Goal: Task Accomplishment & Management: Use online tool/utility

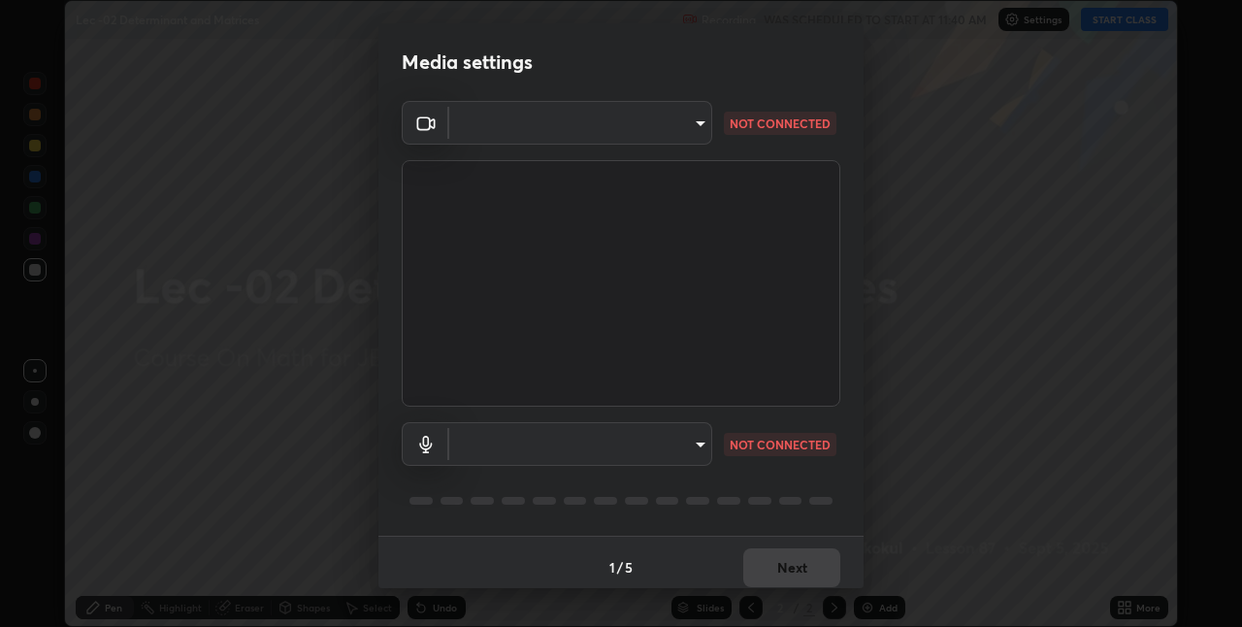
scroll to position [10, 0]
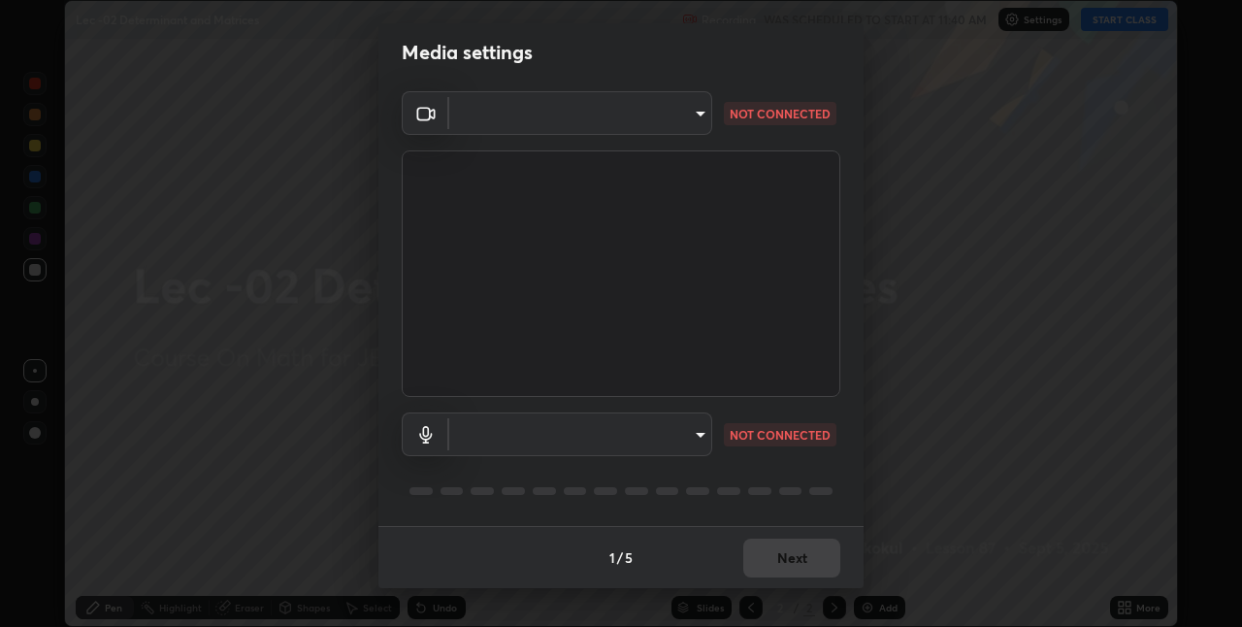
type input "e3e6fd13ef799cde5c9b7fe6f458d6ed022969fe6ce261ce3c0e119950d75ad9"
type input "default"
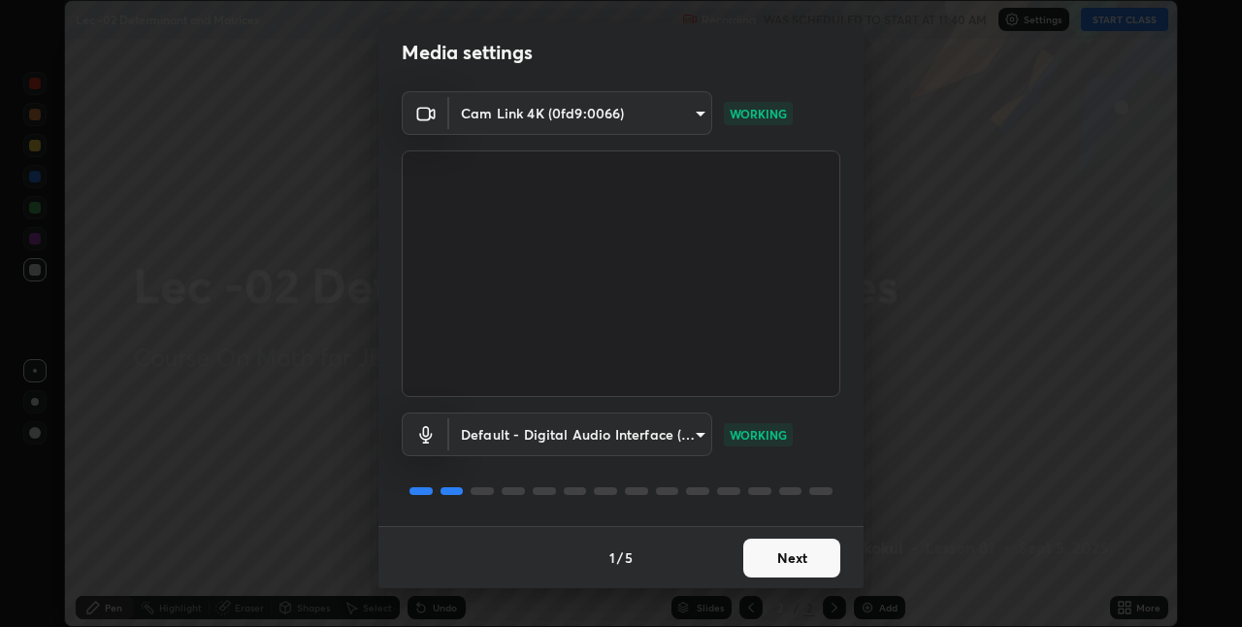
click at [802, 558] on button "Next" at bounding box center [791, 558] width 97 height 39
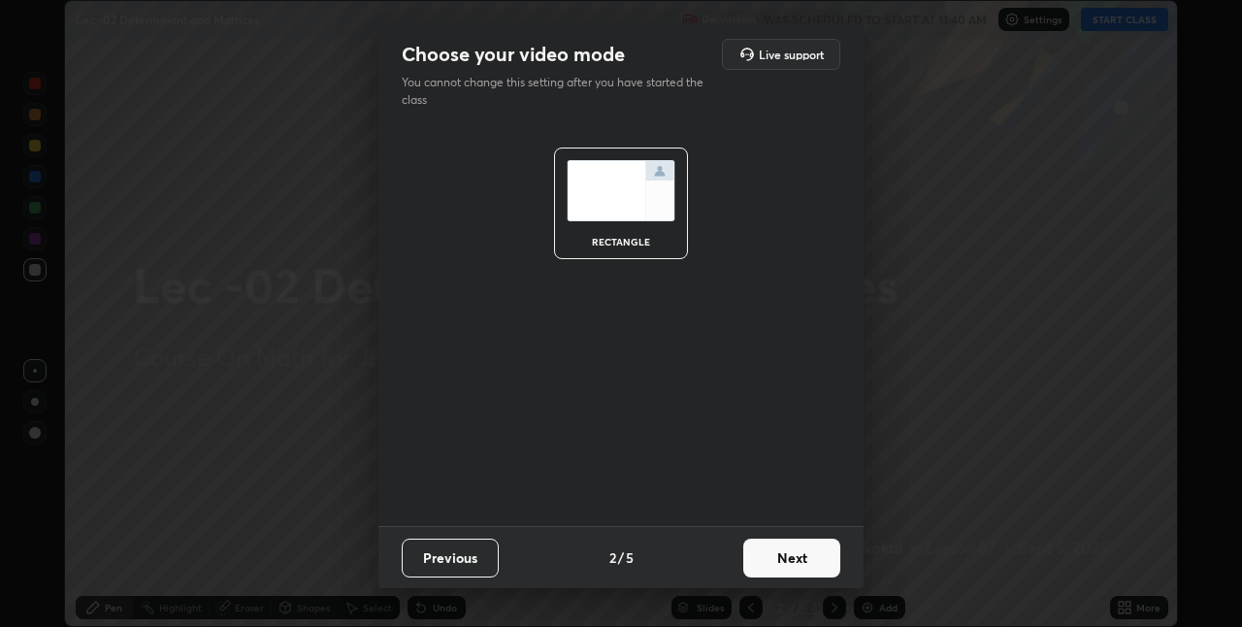
scroll to position [0, 0]
click at [801, 554] on button "Next" at bounding box center [791, 558] width 97 height 39
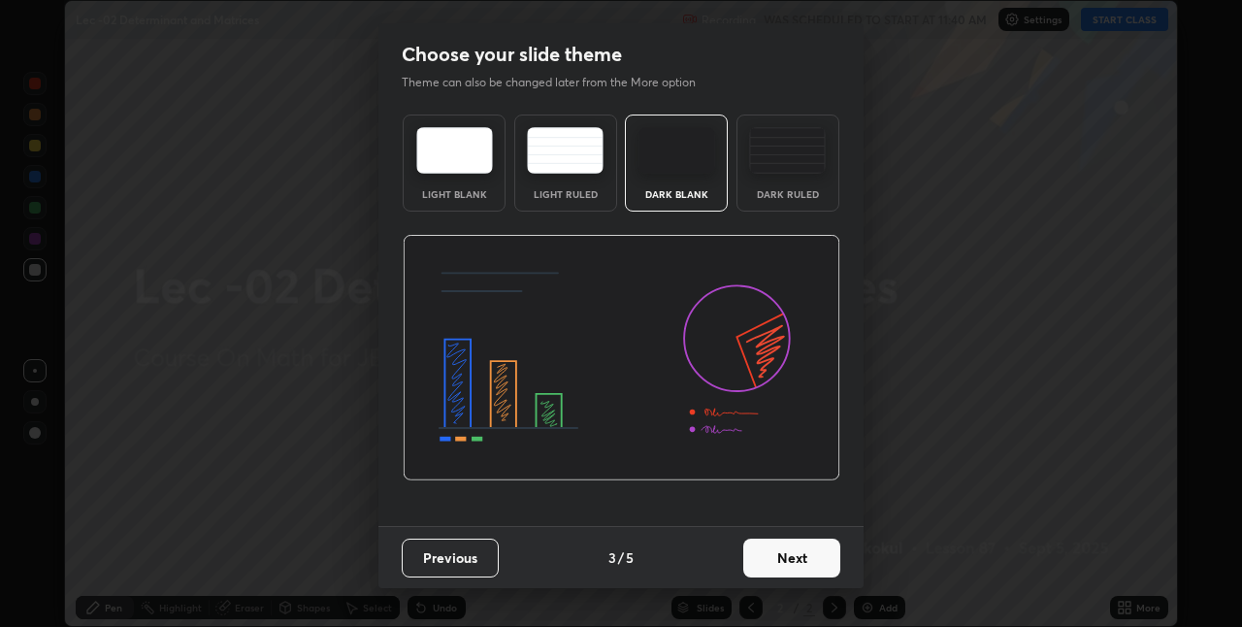
click at [800, 551] on button "Next" at bounding box center [791, 558] width 97 height 39
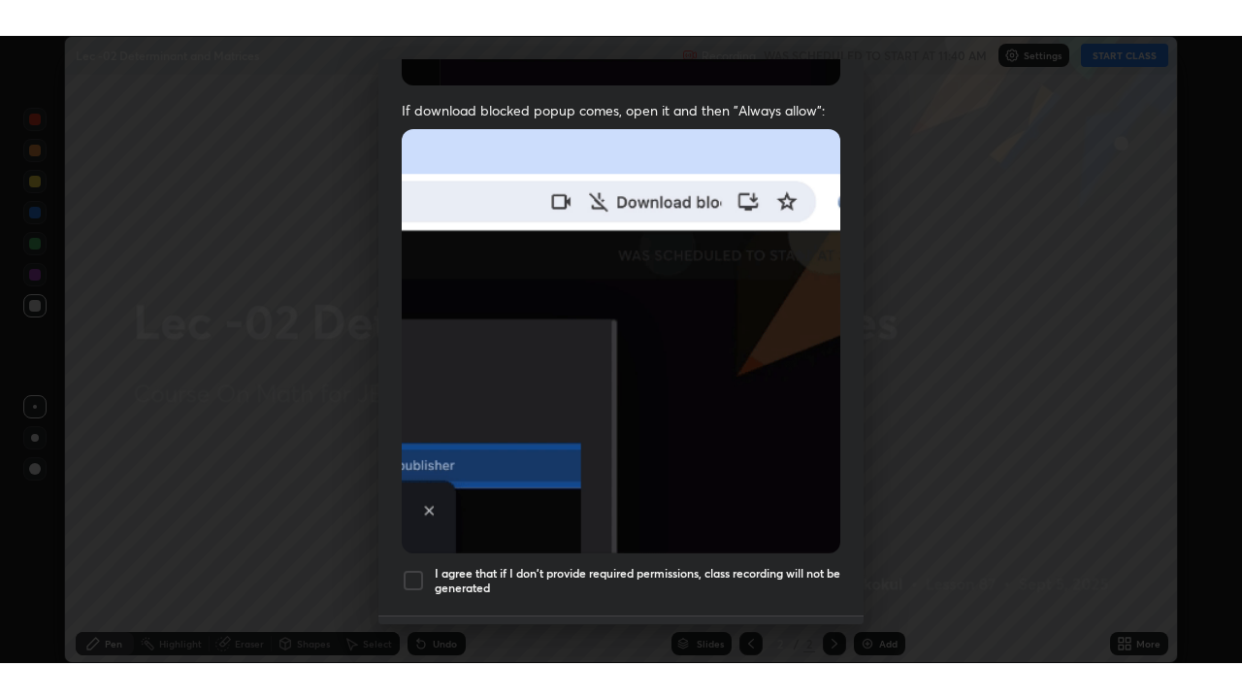
scroll to position [406, 0]
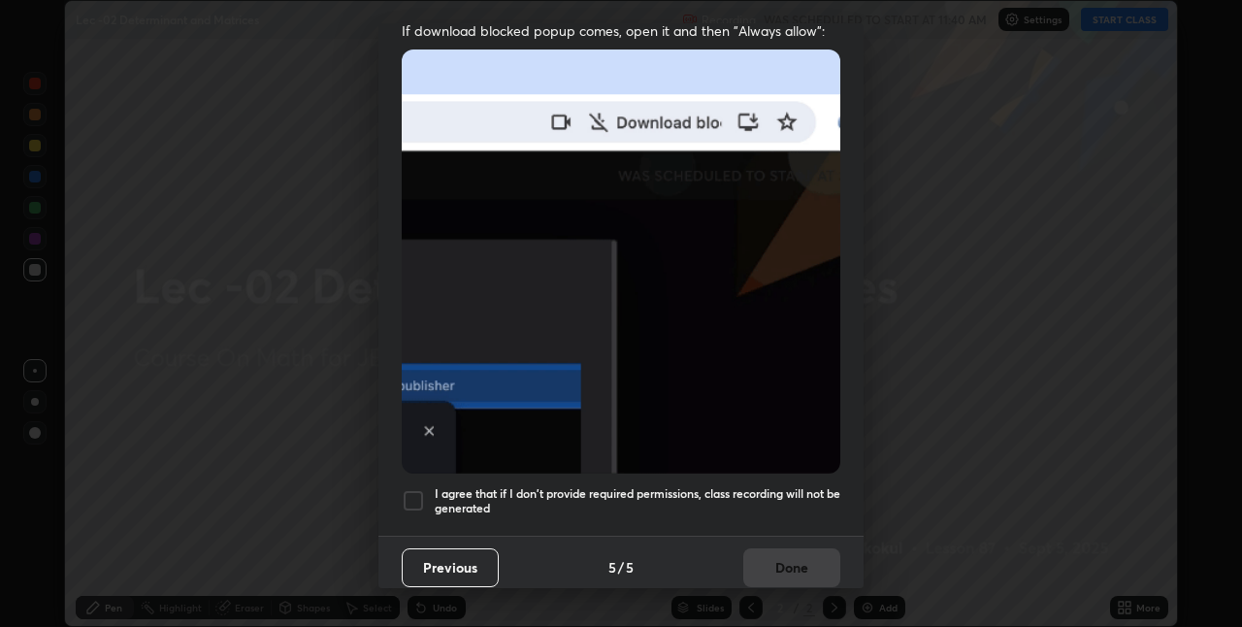
click at [783, 486] on h5 "I agree that if I don't provide required permissions, class recording will not …" at bounding box center [638, 501] width 406 height 30
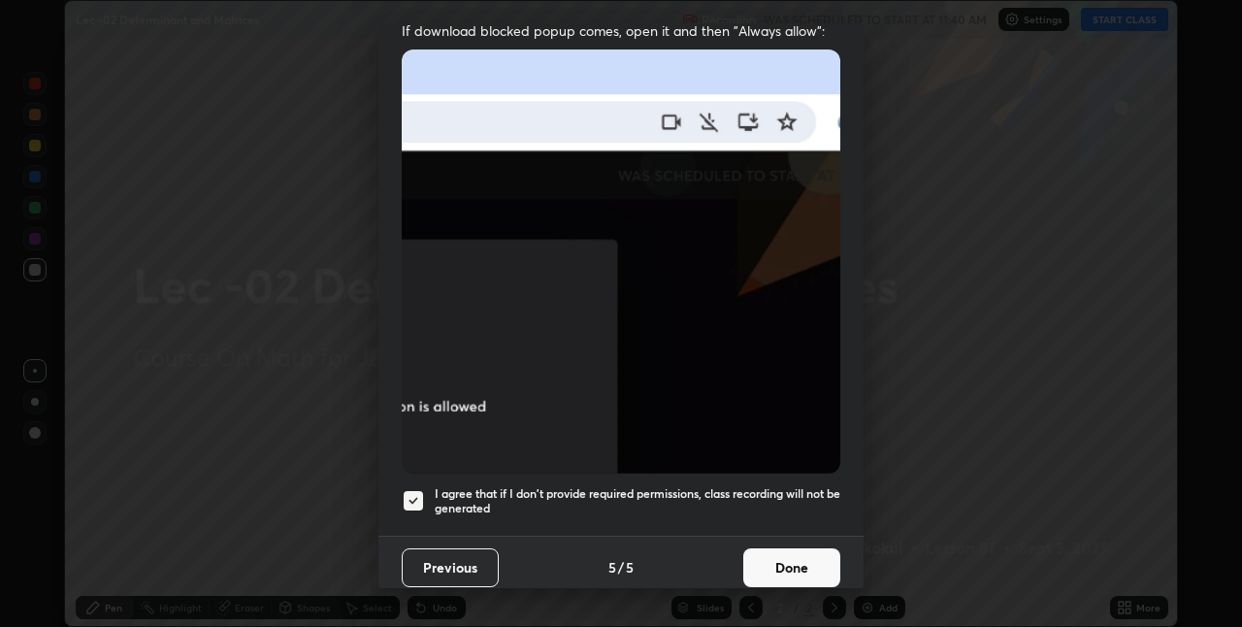
click at [775, 563] on button "Done" at bounding box center [791, 567] width 97 height 39
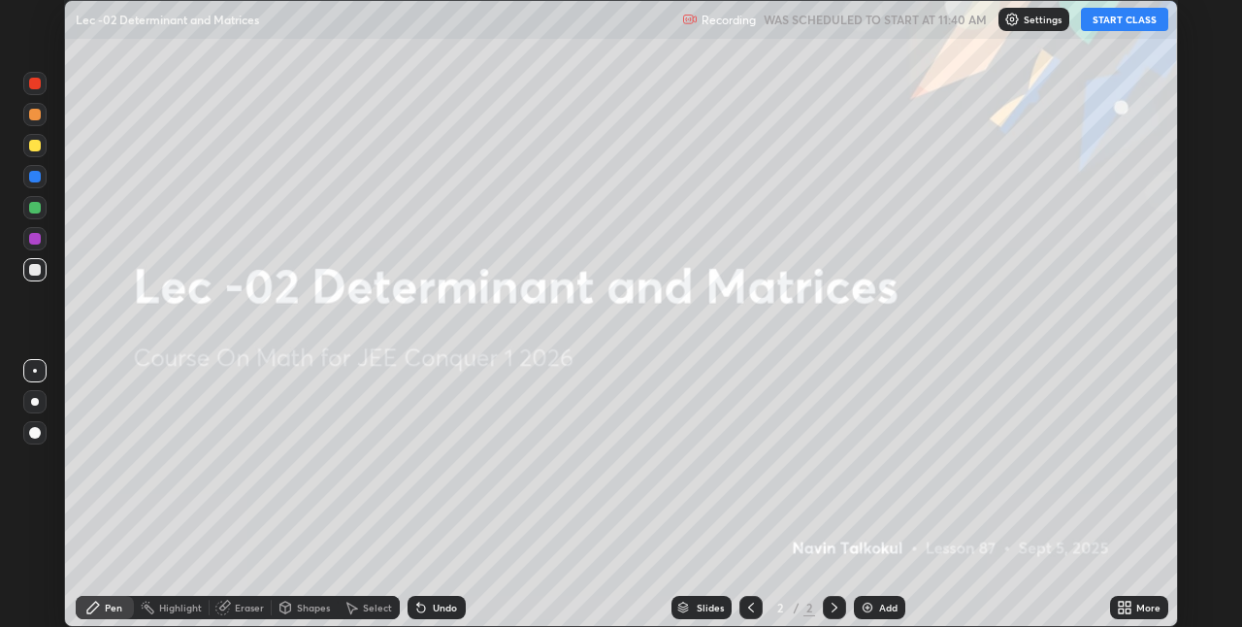
click at [1098, 20] on button "START CLASS" at bounding box center [1124, 19] width 87 height 23
click at [1139, 604] on div "More" at bounding box center [1148, 608] width 24 height 10
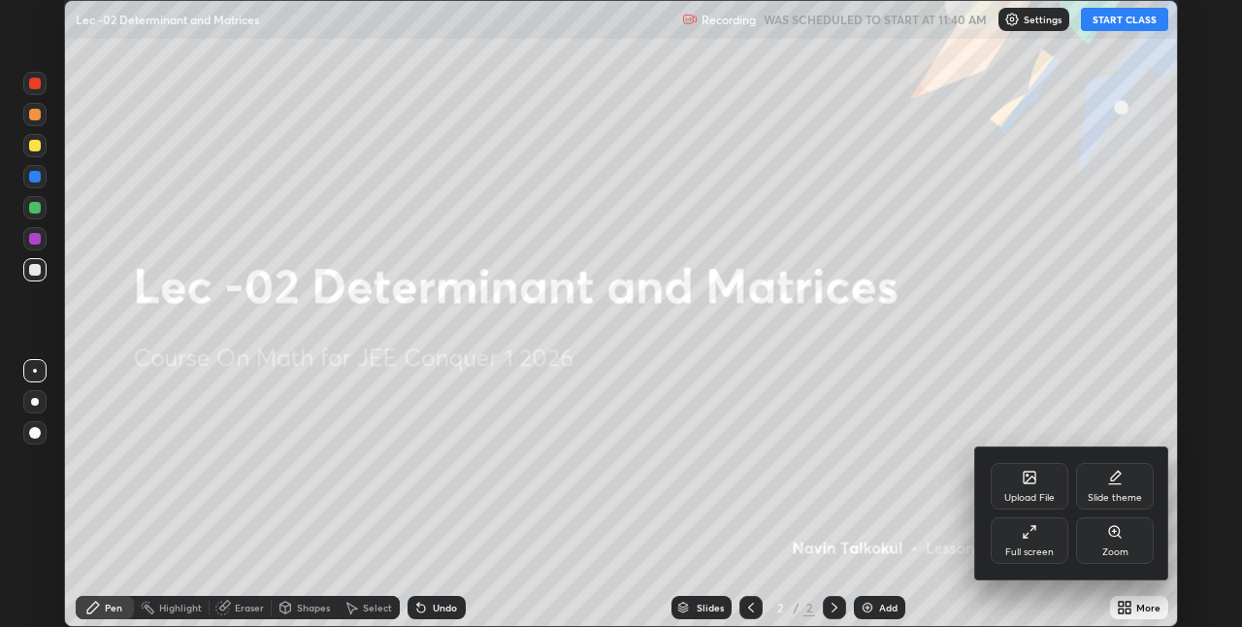
click at [1018, 523] on div "Full screen" at bounding box center [1030, 540] width 78 height 47
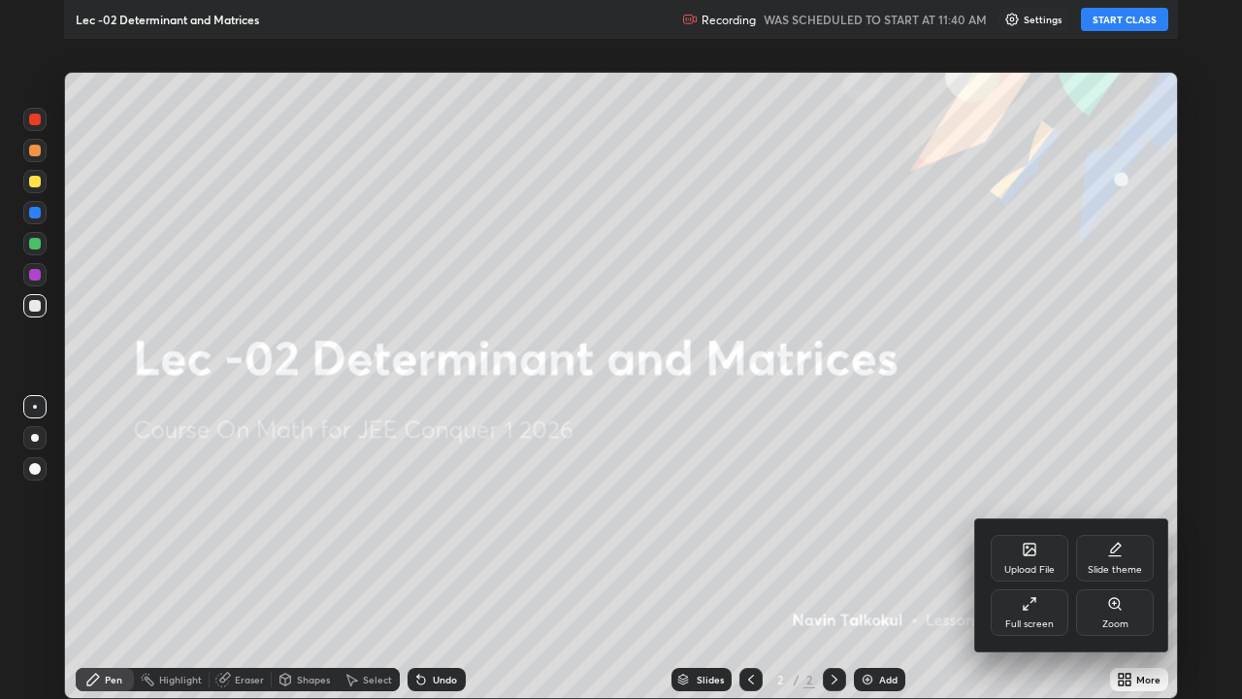
scroll to position [699, 1242]
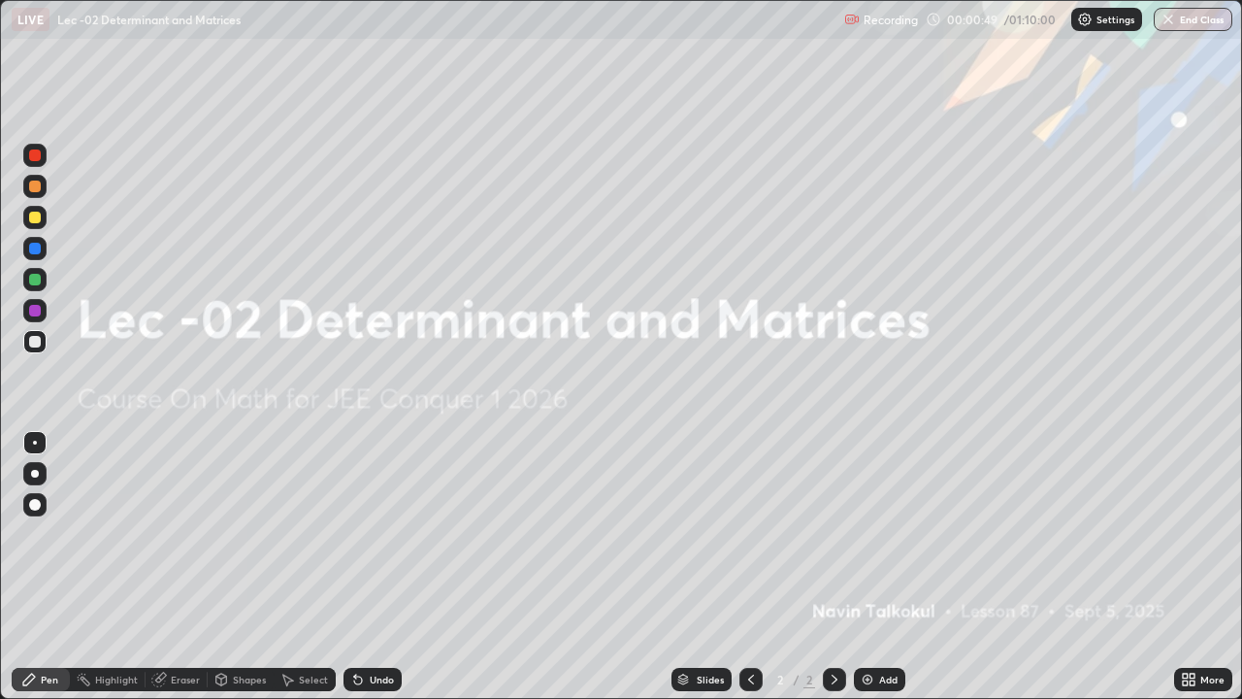
click at [883, 626] on div "Add" at bounding box center [888, 679] width 18 height 10
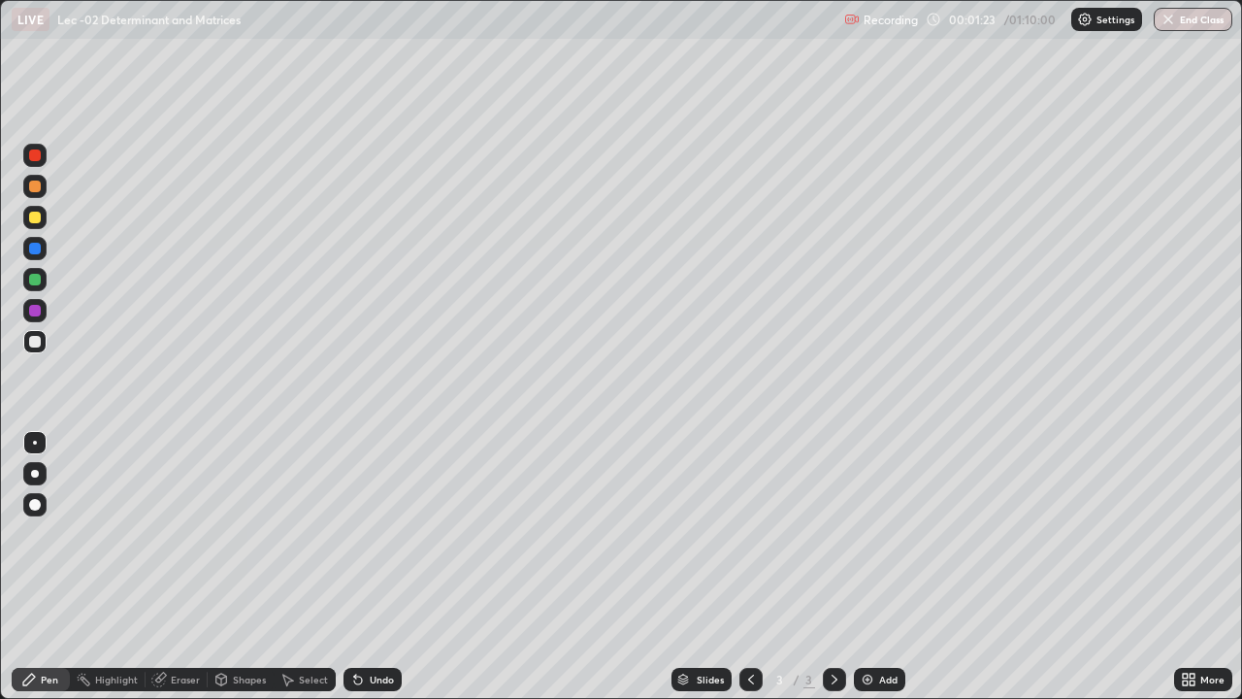
click at [379, 626] on div "Undo" at bounding box center [372, 679] width 58 height 23
click at [633, 178] on button "Undo" at bounding box center [616, 186] width 56 height 23
click at [885, 626] on div "Add" at bounding box center [888, 679] width 18 height 10
click at [749, 626] on icon at bounding box center [751, 679] width 16 height 16
click at [831, 626] on icon at bounding box center [835, 679] width 16 height 16
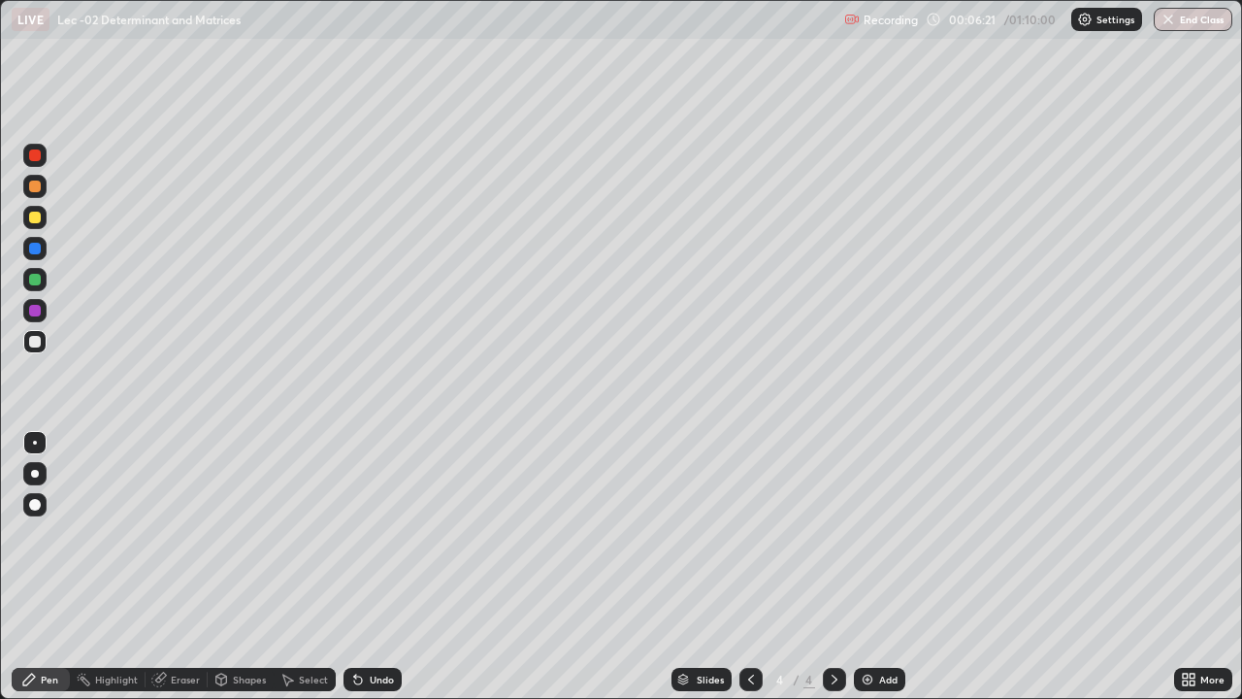
click at [749, 626] on icon at bounding box center [751, 679] width 16 height 16
click at [827, 626] on icon at bounding box center [835, 679] width 16 height 16
click at [749, 626] on icon at bounding box center [751, 679] width 16 height 16
click at [835, 626] on div at bounding box center [834, 679] width 23 height 23
click at [749, 626] on icon at bounding box center [751, 679] width 16 height 16
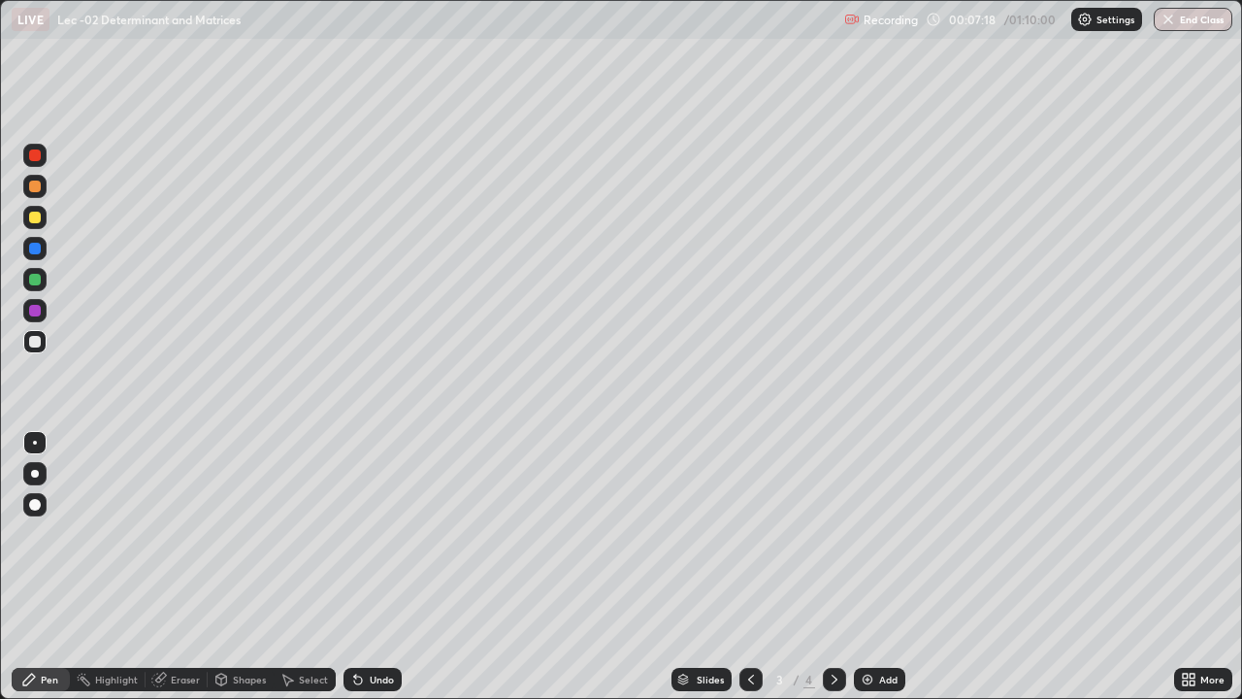
click at [833, 626] on icon at bounding box center [835, 679] width 16 height 16
click at [749, 626] on icon at bounding box center [751, 679] width 16 height 16
click at [834, 626] on icon at bounding box center [835, 679] width 16 height 16
click at [750, 626] on icon at bounding box center [751, 679] width 16 height 16
click at [839, 626] on div at bounding box center [834, 679] width 23 height 23
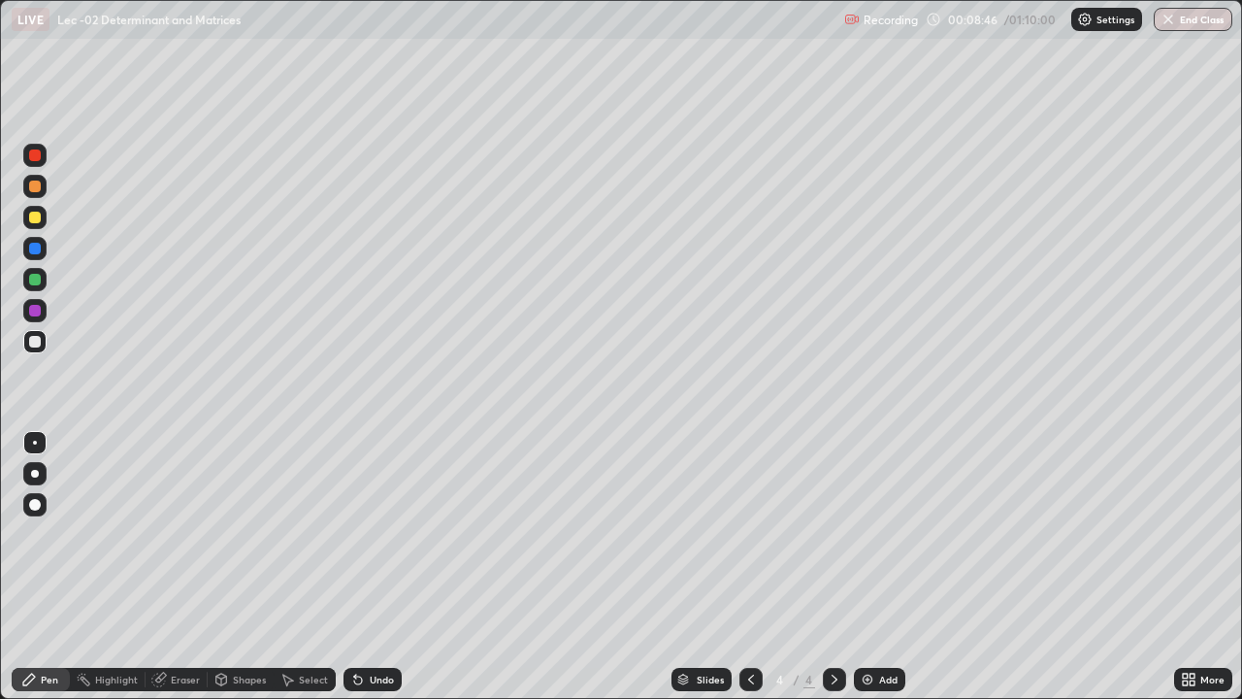
click at [746, 626] on icon at bounding box center [751, 679] width 16 height 16
click at [833, 626] on icon at bounding box center [835, 679] width 16 height 16
click at [178, 626] on div "Eraser" at bounding box center [185, 679] width 29 height 10
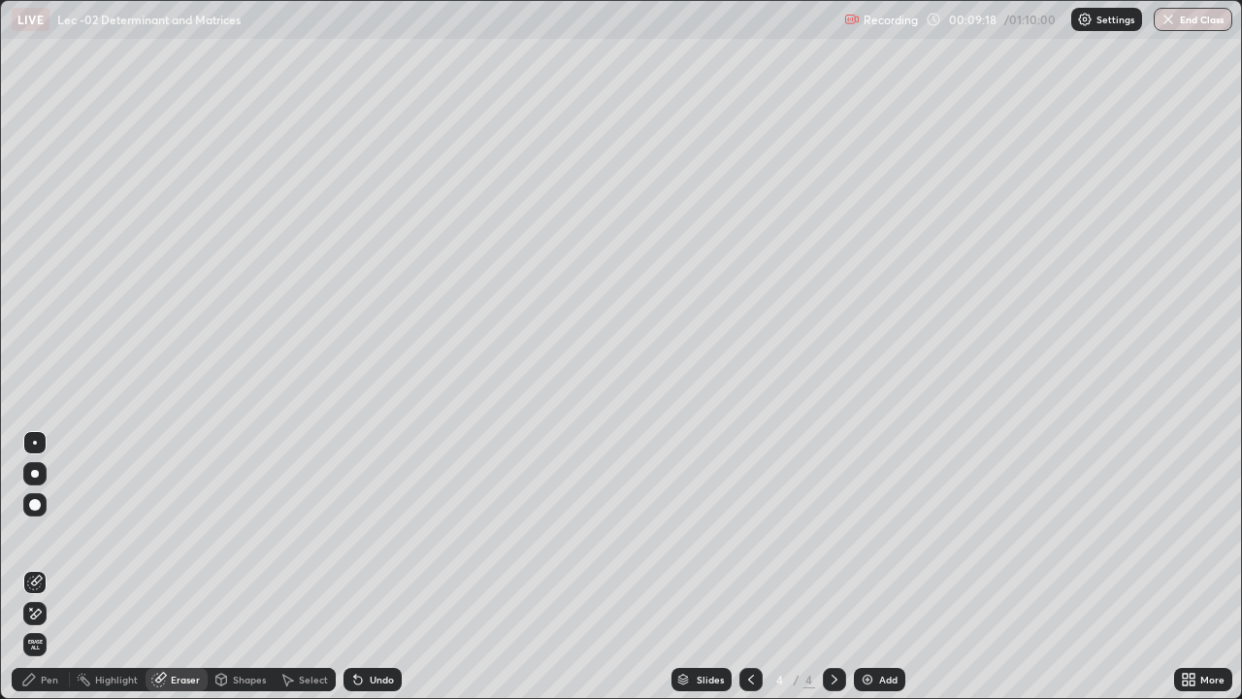
click at [311, 626] on div "Select" at bounding box center [313, 679] width 29 height 10
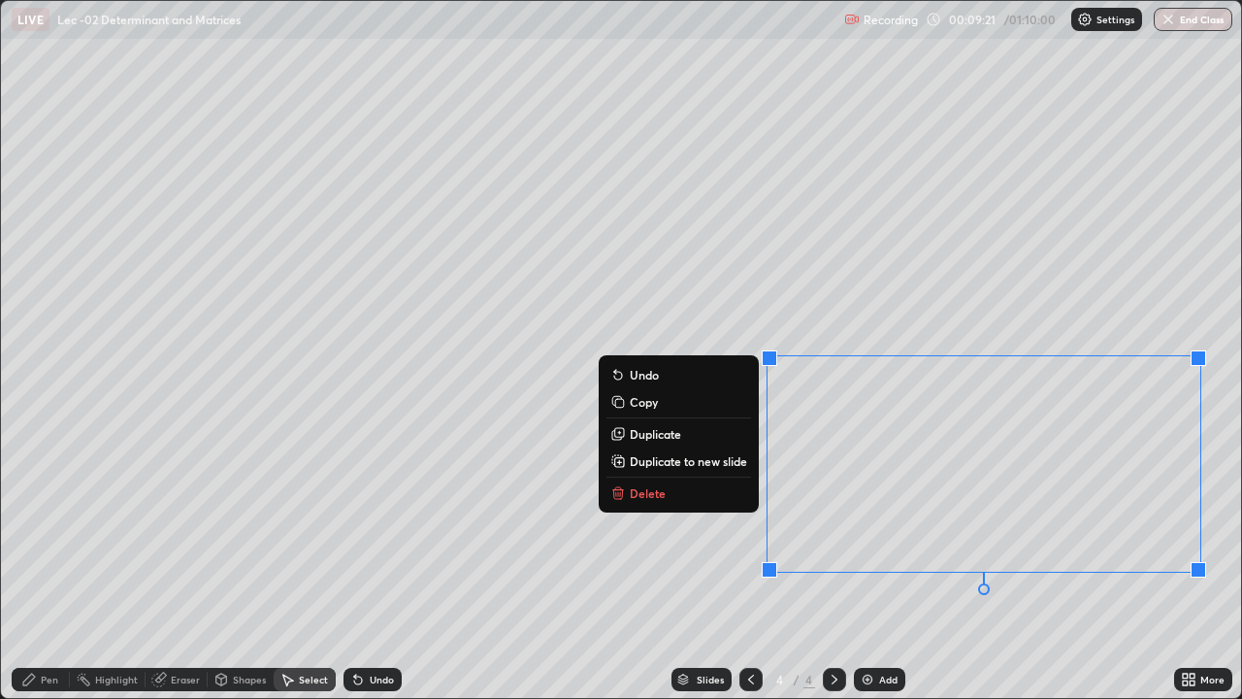
click at [724, 492] on button "Delete" at bounding box center [678, 492] width 145 height 23
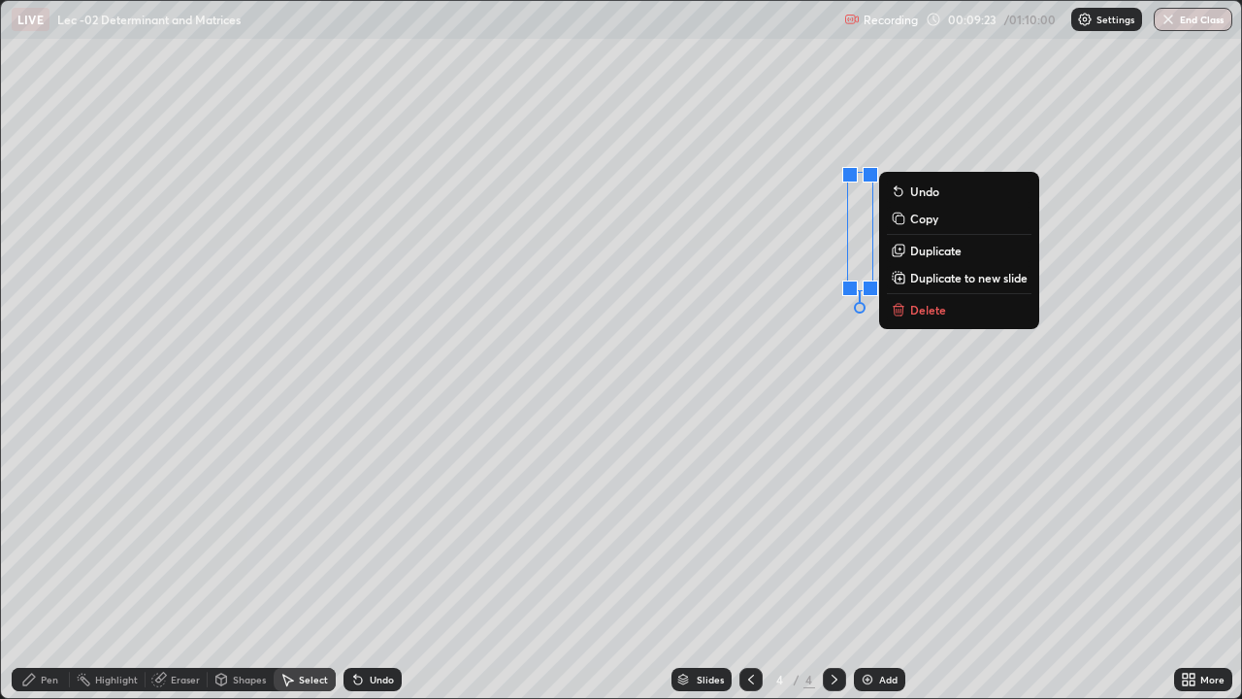
click at [925, 308] on p "Delete" at bounding box center [928, 310] width 36 height 16
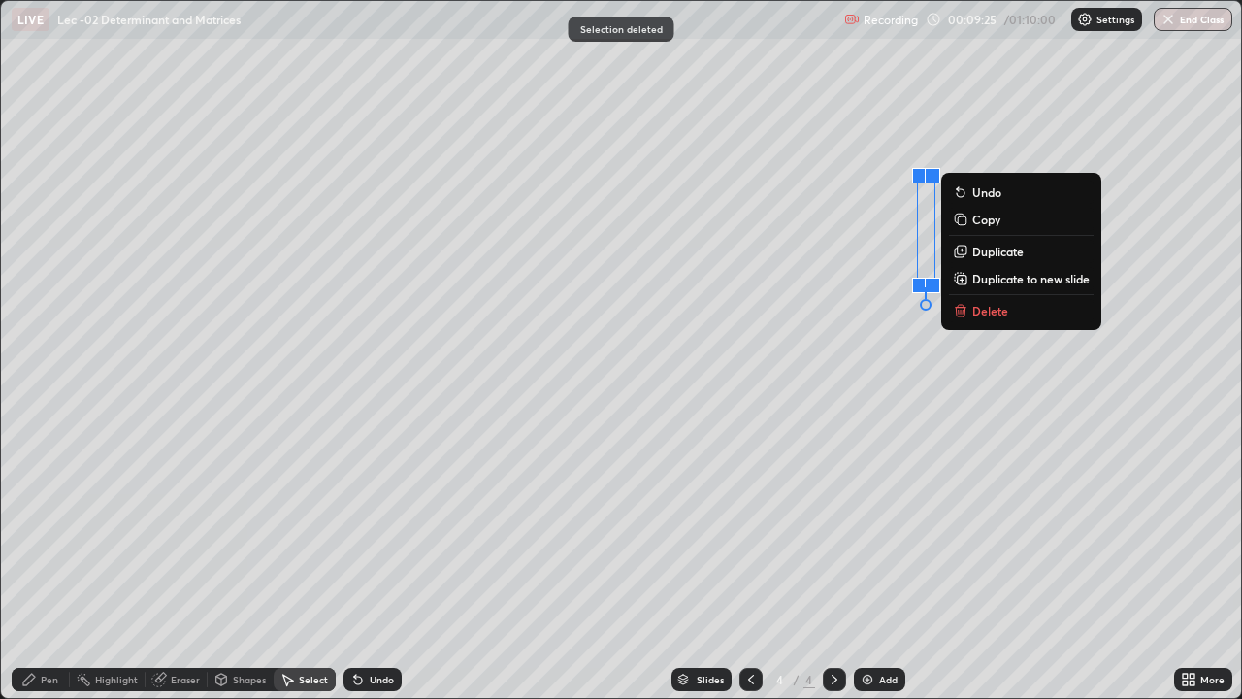
click at [989, 311] on p "Delete" at bounding box center [990, 311] width 36 height 16
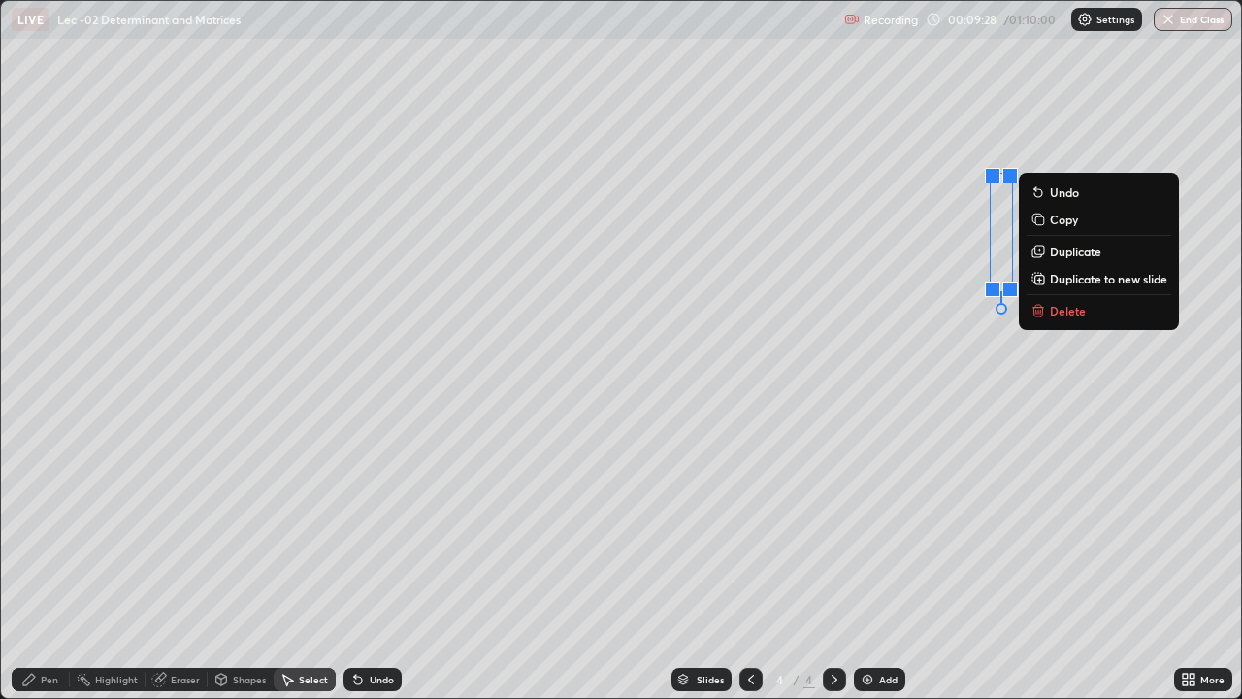
click at [1052, 311] on p "Delete" at bounding box center [1068, 311] width 36 height 16
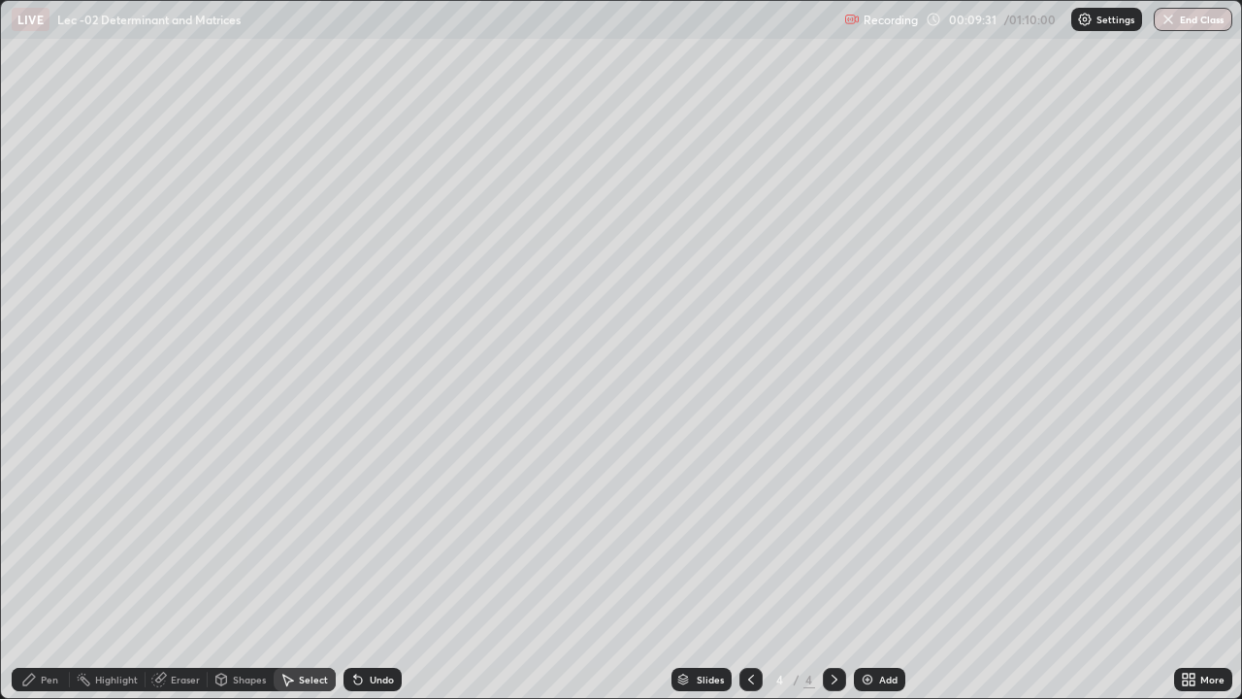
click at [50, 626] on div "Pen" at bounding box center [49, 679] width 17 height 10
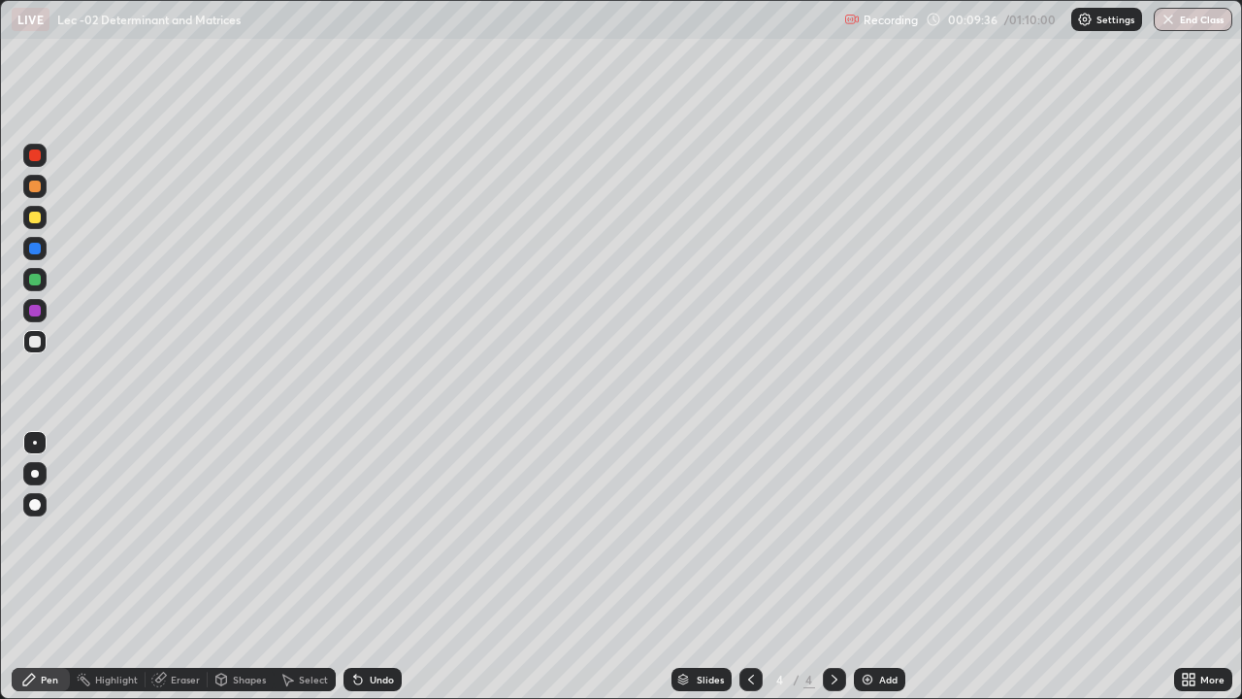
click at [370, 626] on div "Undo" at bounding box center [382, 679] width 24 height 10
click at [746, 626] on icon at bounding box center [751, 679] width 16 height 16
click at [834, 626] on icon at bounding box center [835, 679] width 16 height 16
click at [745, 626] on icon at bounding box center [751, 679] width 16 height 16
click at [834, 626] on icon at bounding box center [835, 679] width 6 height 10
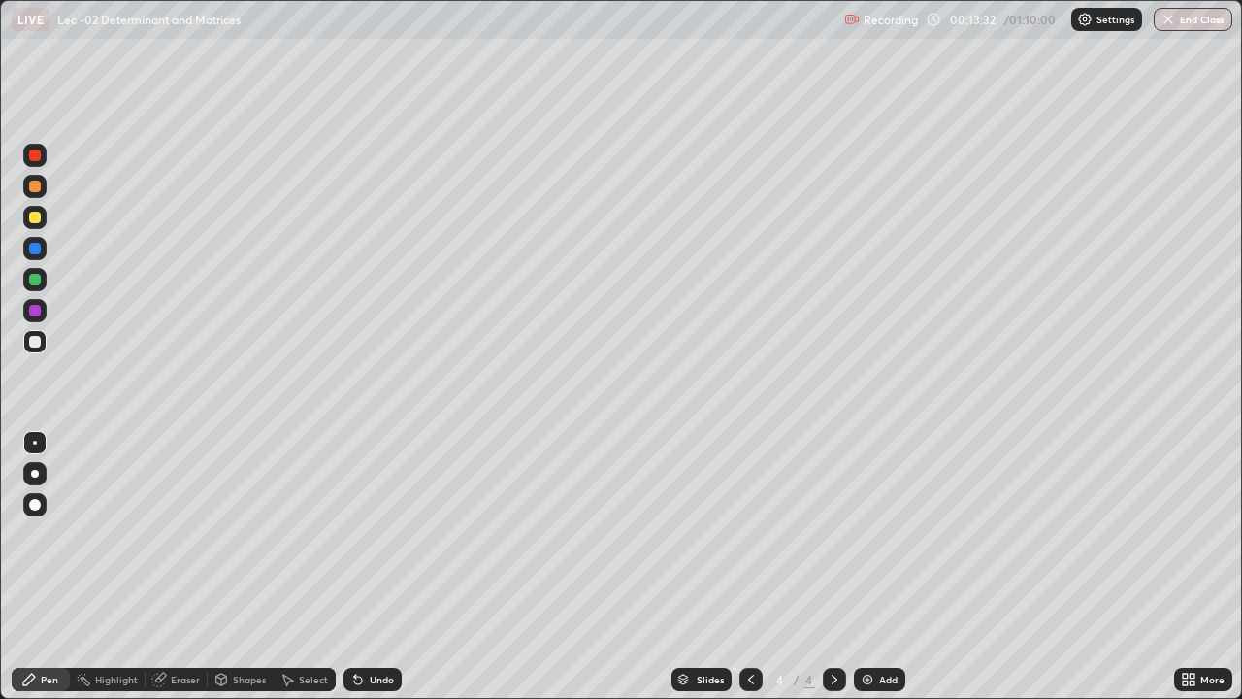
click at [873, 626] on div "Add" at bounding box center [879, 679] width 51 height 23
click at [874, 626] on div "Add" at bounding box center [879, 679] width 51 height 23
click at [373, 626] on div "Undo" at bounding box center [382, 679] width 24 height 10
click at [387, 626] on div "Undo" at bounding box center [382, 679] width 24 height 10
click at [392, 626] on div "Undo" at bounding box center [372, 679] width 58 height 23
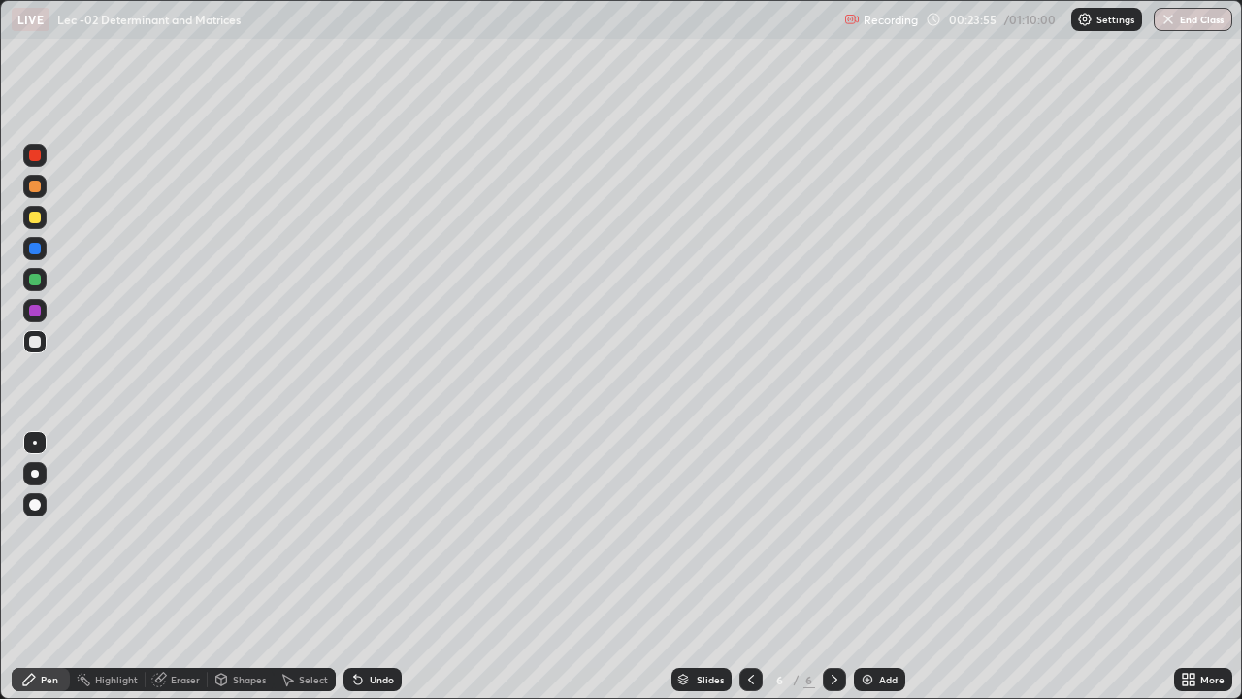
click at [368, 626] on div "Undo" at bounding box center [372, 679] width 58 height 23
click at [370, 626] on div "Undo" at bounding box center [382, 679] width 24 height 10
click at [378, 626] on div "Undo" at bounding box center [372, 679] width 58 height 23
click at [376, 626] on div "Undo" at bounding box center [372, 679] width 58 height 23
click at [885, 626] on div "Add" at bounding box center [888, 679] width 18 height 10
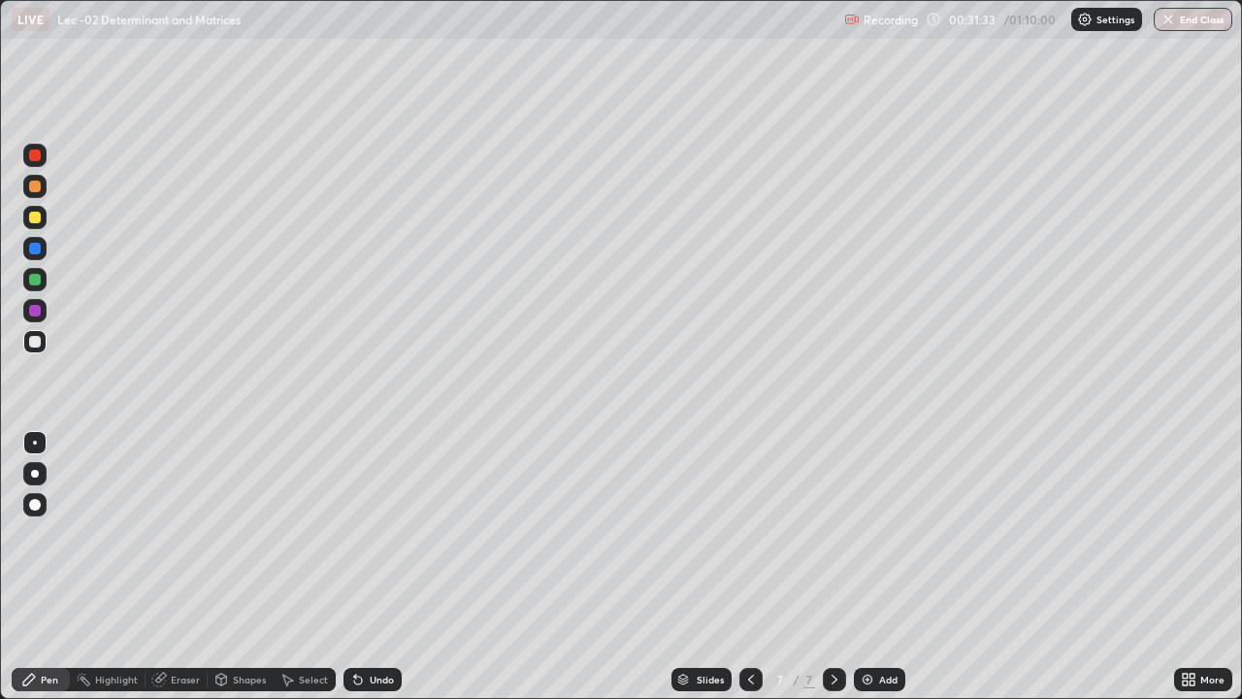
click at [745, 626] on icon at bounding box center [751, 679] width 16 height 16
click at [749, 626] on icon at bounding box center [751, 679] width 16 height 16
click at [887, 626] on div "Add" at bounding box center [888, 679] width 18 height 10
click at [832, 626] on icon at bounding box center [835, 679] width 16 height 16
click at [833, 626] on icon at bounding box center [835, 679] width 6 height 10
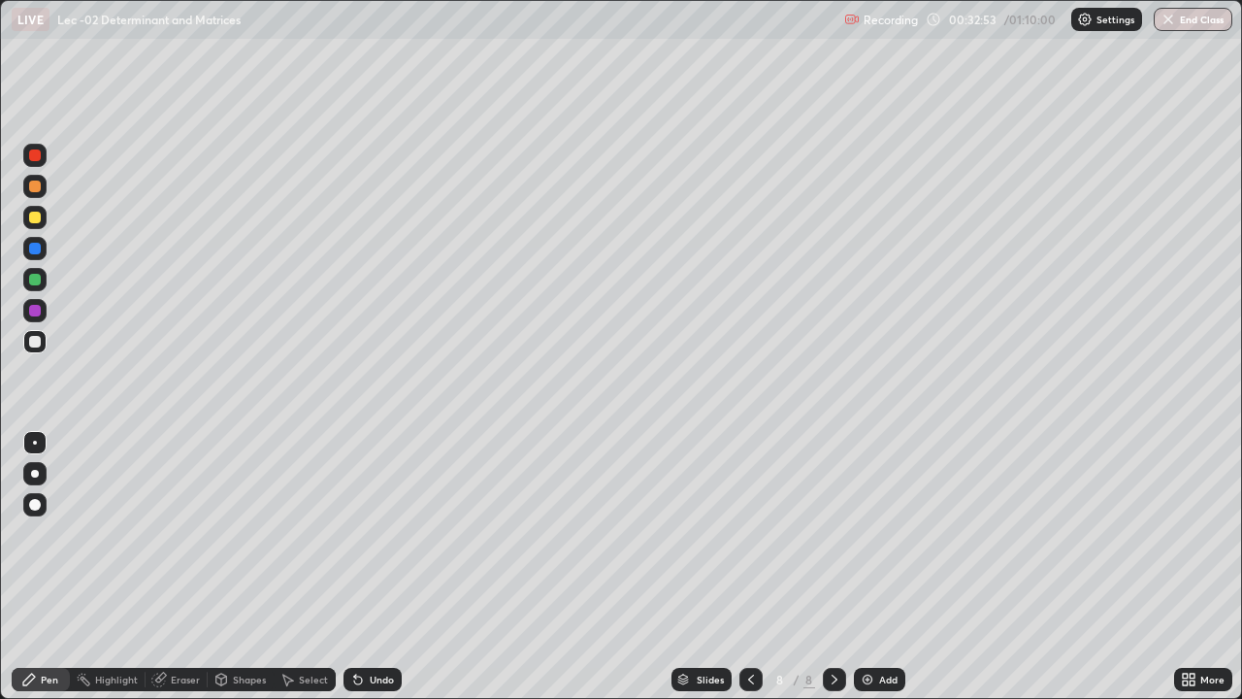
click at [833, 626] on icon at bounding box center [835, 679] width 16 height 16
click at [867, 626] on img at bounding box center [868, 679] width 16 height 16
click at [381, 626] on div "Undo" at bounding box center [382, 679] width 24 height 10
click at [377, 626] on div "Undo" at bounding box center [382, 679] width 24 height 10
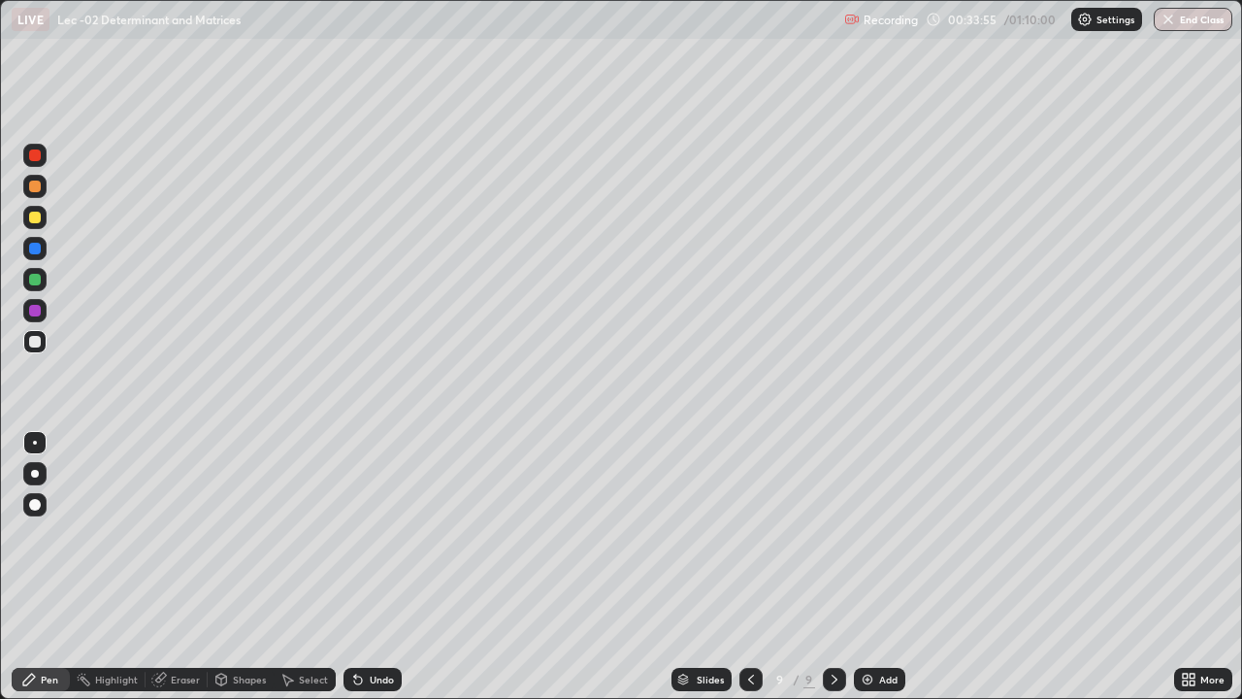
click at [379, 626] on div "Undo" at bounding box center [382, 679] width 24 height 10
click at [379, 626] on div "Undo" at bounding box center [372, 679] width 58 height 23
click at [366, 626] on div "Undo" at bounding box center [372, 679] width 58 height 23
click at [869, 626] on img at bounding box center [868, 679] width 16 height 16
click at [888, 626] on div "Add" at bounding box center [888, 679] width 18 height 10
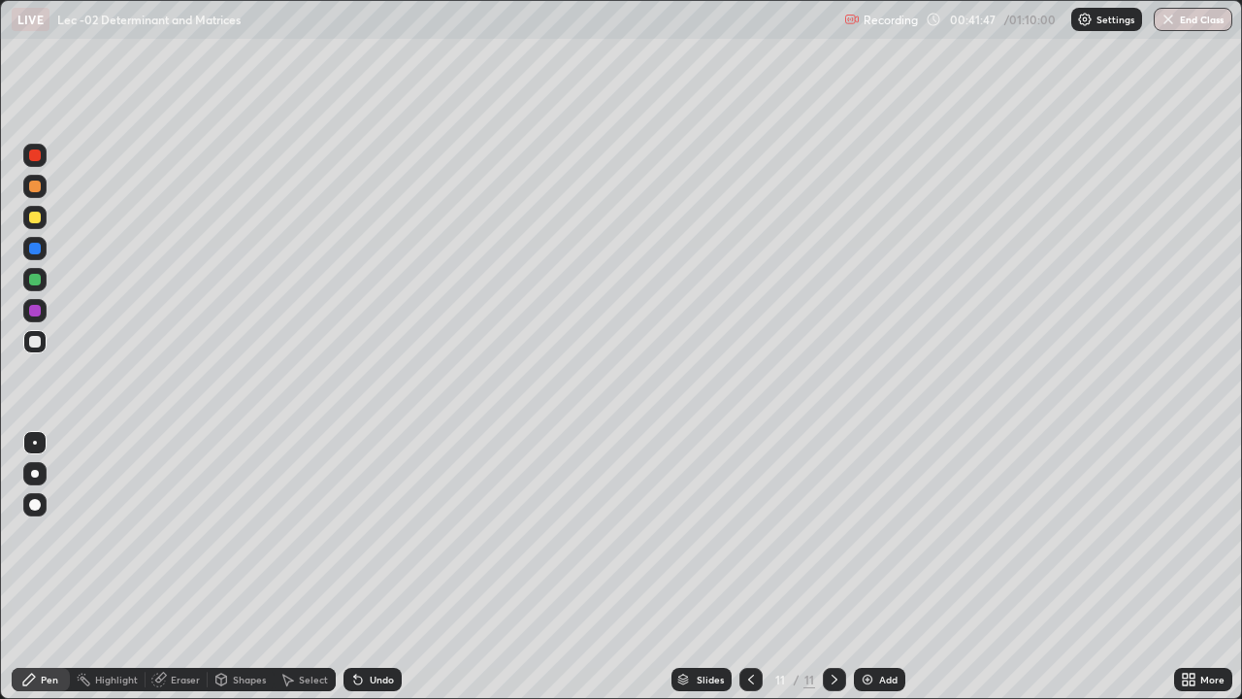
click at [176, 626] on div "Eraser" at bounding box center [185, 679] width 29 height 10
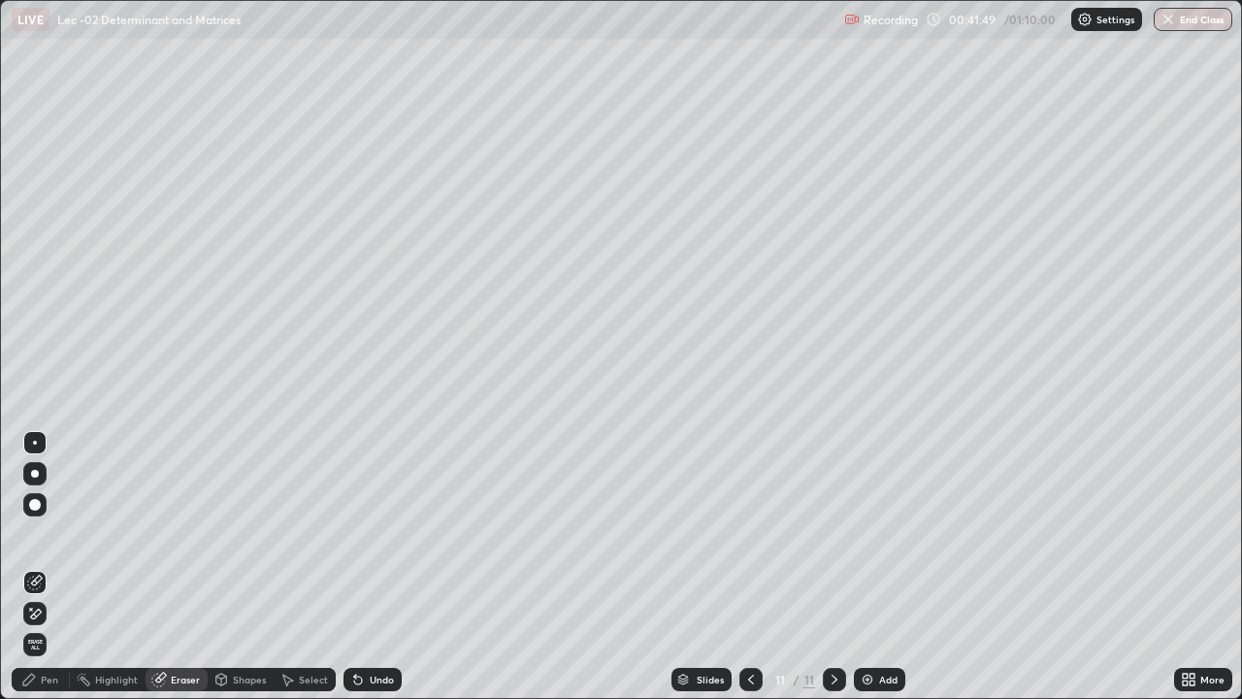
click at [55, 626] on div "Pen" at bounding box center [49, 679] width 17 height 10
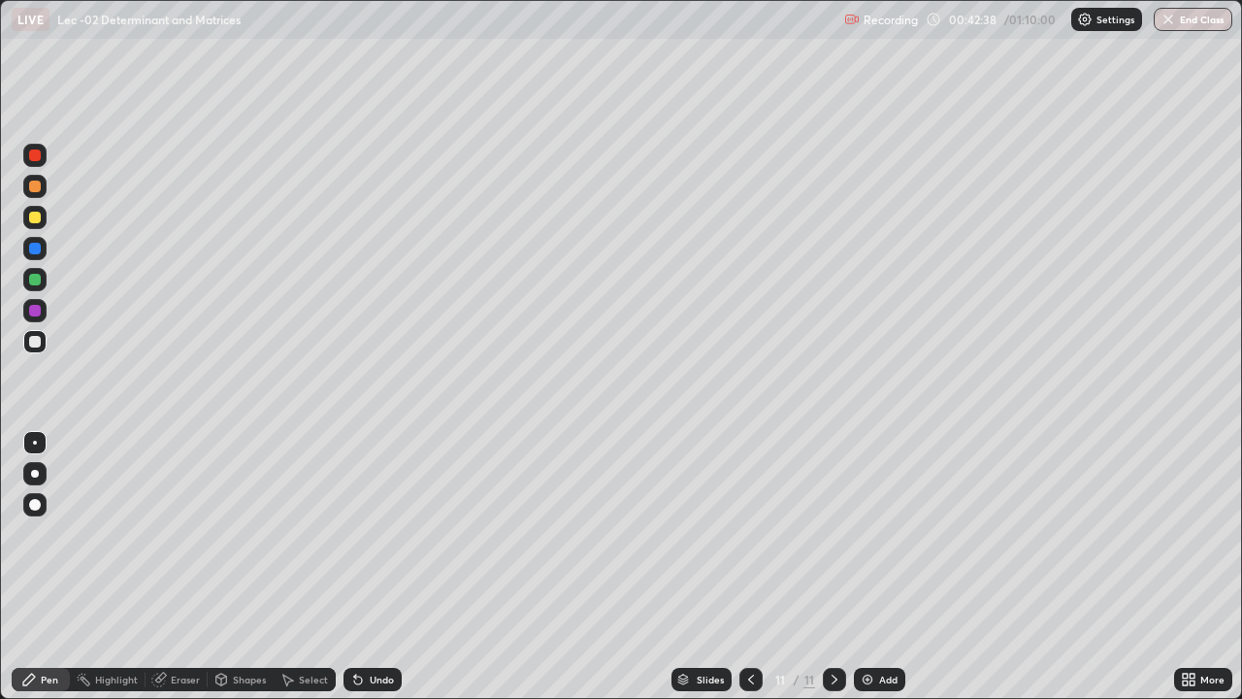
click at [745, 626] on icon at bounding box center [751, 679] width 16 height 16
click at [743, 626] on icon at bounding box center [751, 679] width 16 height 16
click at [833, 626] on icon at bounding box center [835, 679] width 16 height 16
click at [749, 626] on icon at bounding box center [751, 679] width 16 height 16
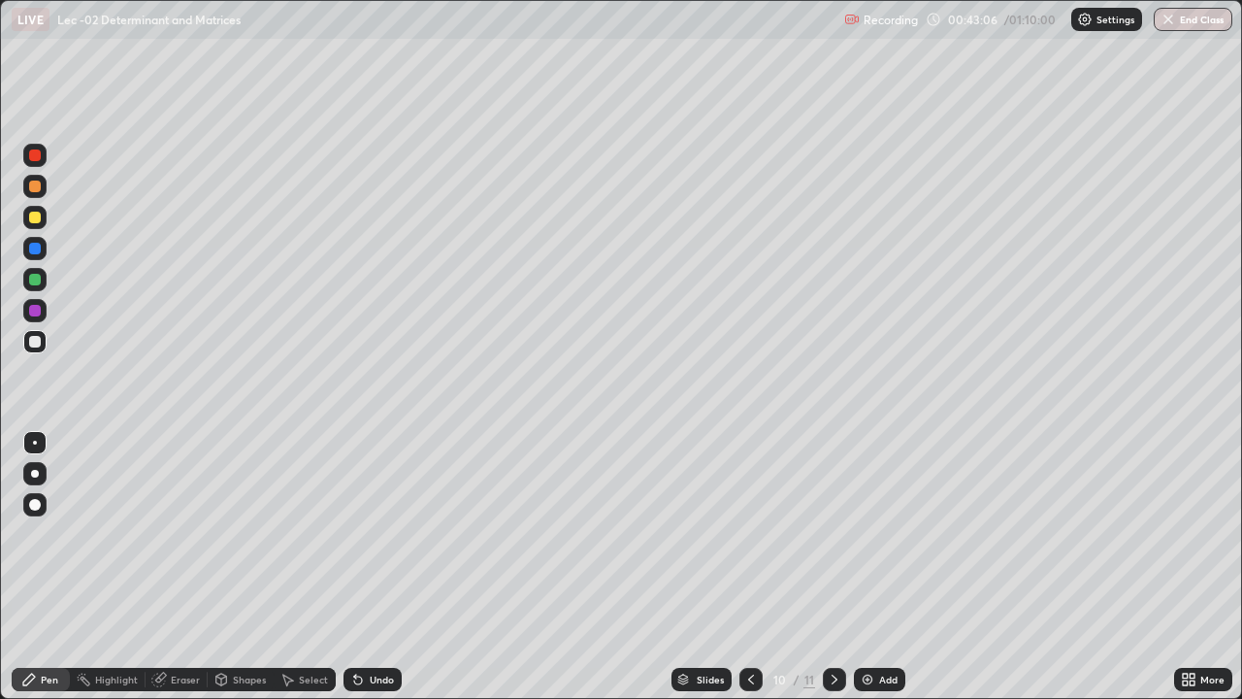
click at [827, 626] on icon at bounding box center [835, 679] width 16 height 16
click at [749, 626] on icon at bounding box center [751, 679] width 16 height 16
click at [833, 626] on icon at bounding box center [835, 679] width 16 height 16
click at [739, 626] on div at bounding box center [750, 679] width 23 height 23
click at [831, 626] on icon at bounding box center [835, 679] width 16 height 16
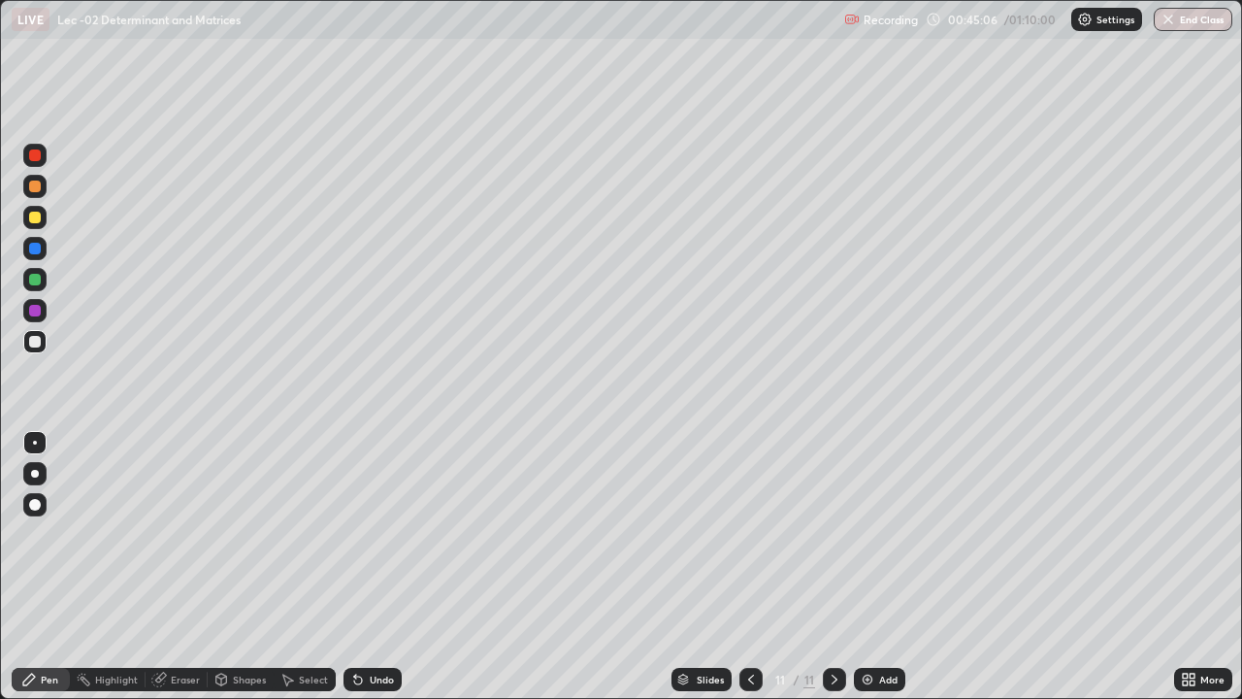
click at [743, 626] on icon at bounding box center [751, 679] width 16 height 16
click at [833, 626] on icon at bounding box center [835, 679] width 16 height 16
click at [748, 626] on icon at bounding box center [751, 679] width 16 height 16
click at [830, 626] on div at bounding box center [834, 679] width 23 height 23
click at [833, 626] on icon at bounding box center [835, 679] width 16 height 16
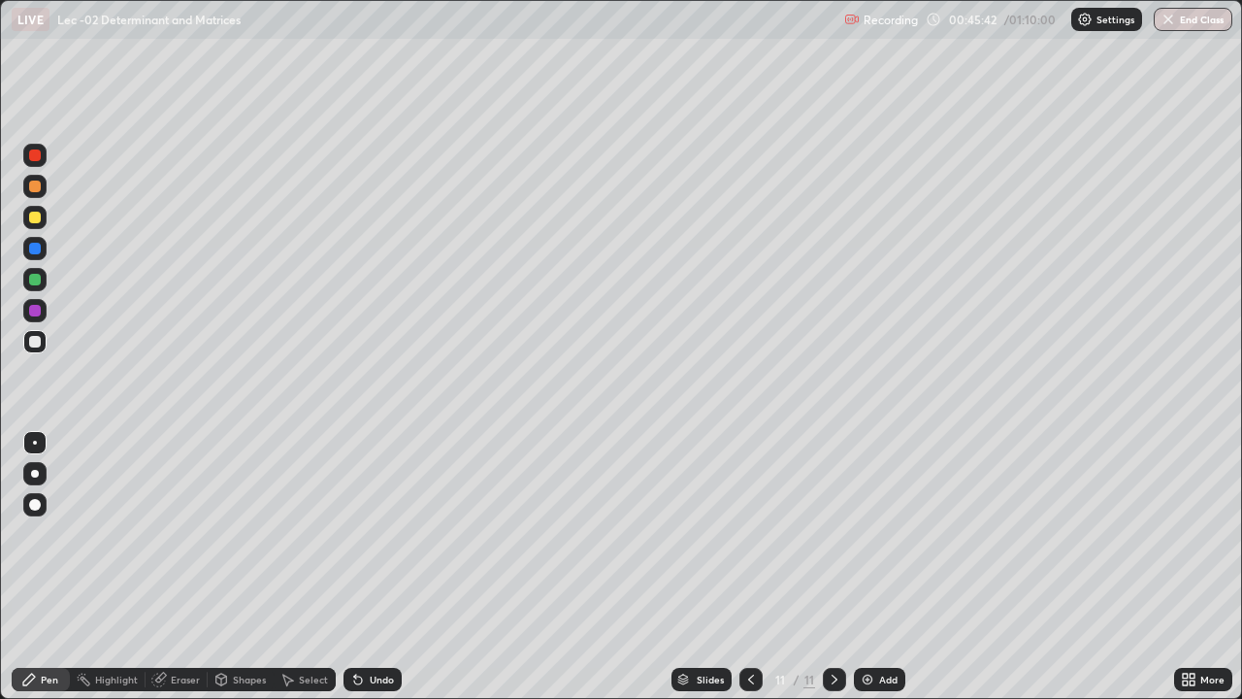
click at [881, 626] on div "Add" at bounding box center [888, 679] width 18 height 10
click at [750, 626] on icon at bounding box center [751, 679] width 16 height 16
click at [747, 626] on div at bounding box center [750, 679] width 23 height 23
click at [832, 626] on icon at bounding box center [835, 679] width 6 height 10
click at [833, 626] on icon at bounding box center [835, 679] width 16 height 16
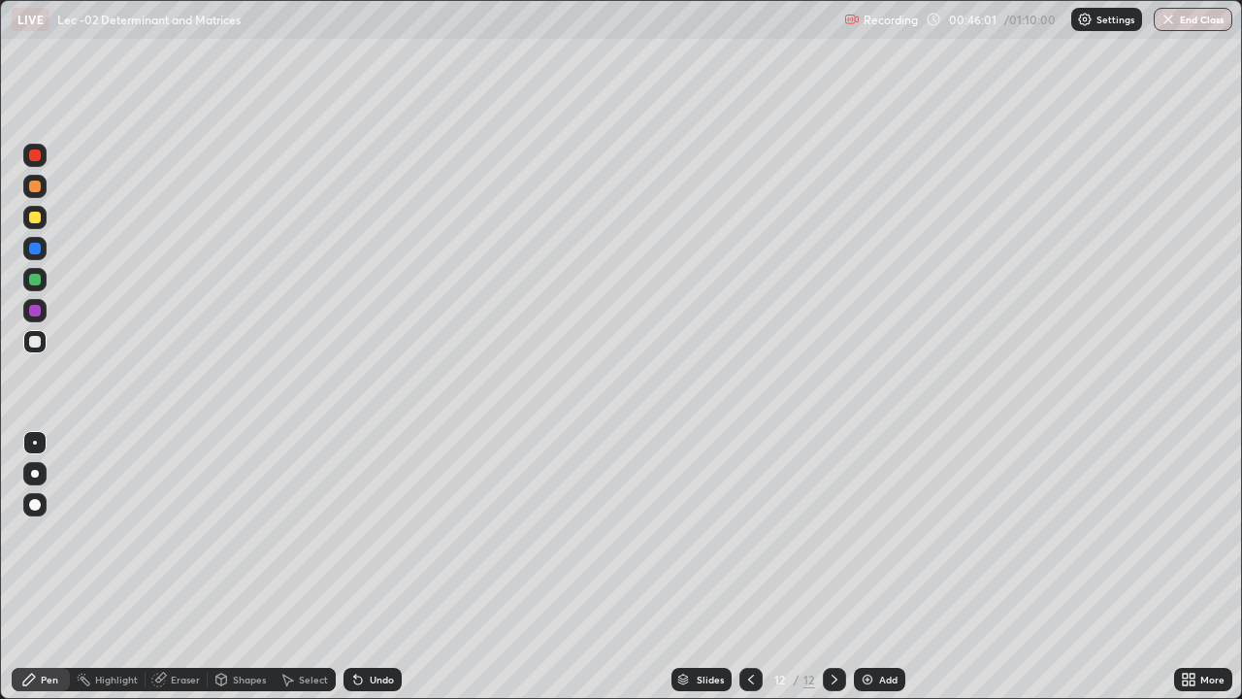
click at [747, 626] on icon at bounding box center [751, 679] width 16 height 16
click at [834, 626] on icon at bounding box center [835, 679] width 16 height 16
click at [749, 626] on icon at bounding box center [751, 679] width 16 height 16
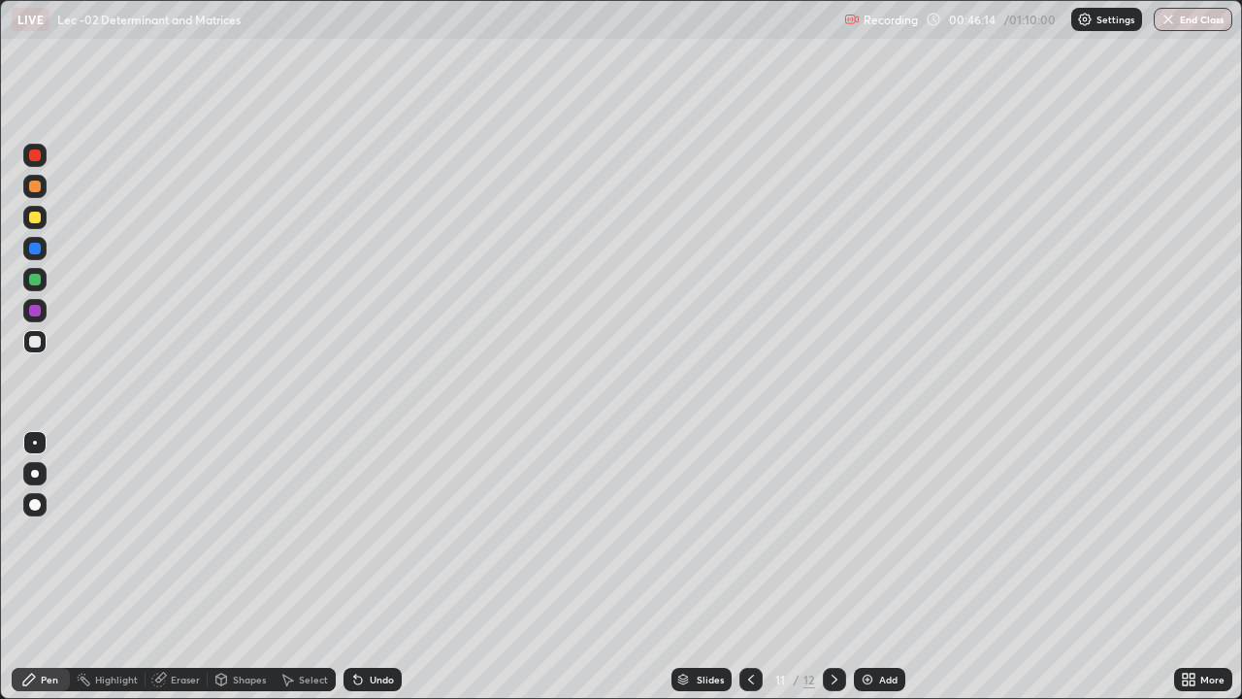
click at [827, 626] on div at bounding box center [834, 679] width 23 height 23
click at [749, 626] on icon at bounding box center [751, 679] width 16 height 16
click at [748, 626] on icon at bounding box center [751, 679] width 16 height 16
click at [833, 626] on icon at bounding box center [835, 679] width 16 height 16
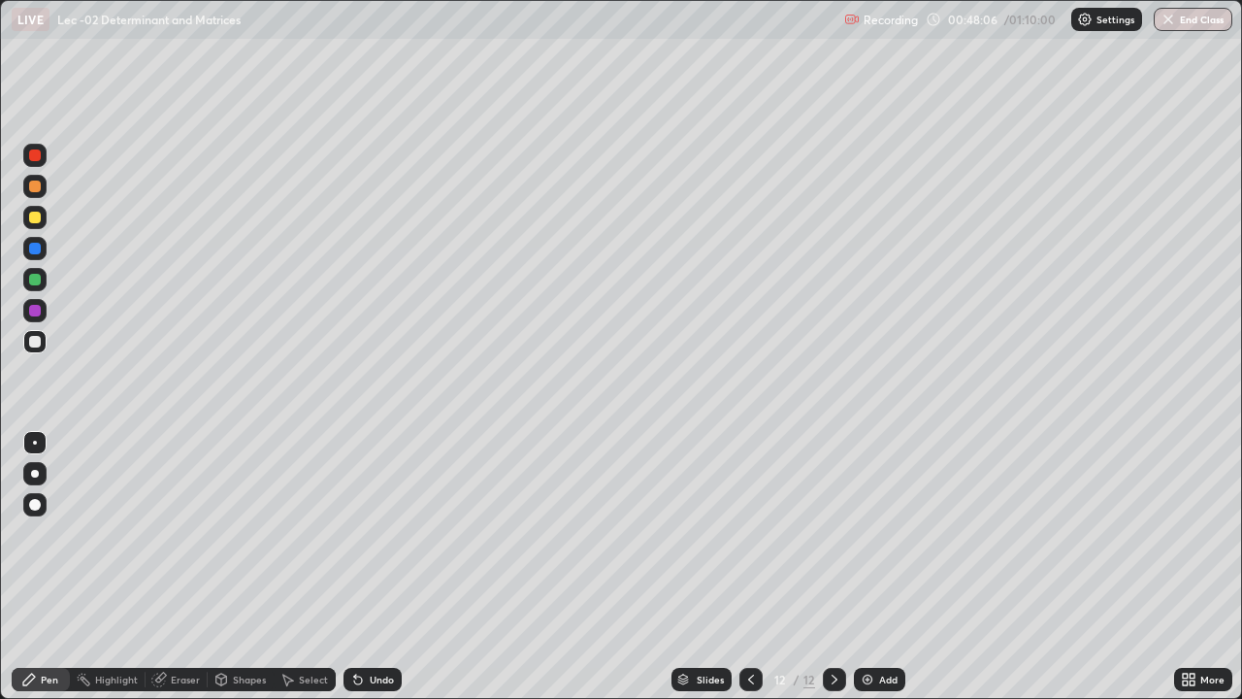
click at [749, 626] on icon at bounding box center [751, 679] width 16 height 16
click at [833, 626] on icon at bounding box center [835, 679] width 6 height 10
click at [842, 626] on div at bounding box center [834, 679] width 23 height 23
click at [370, 626] on div "Undo" at bounding box center [382, 679] width 24 height 10
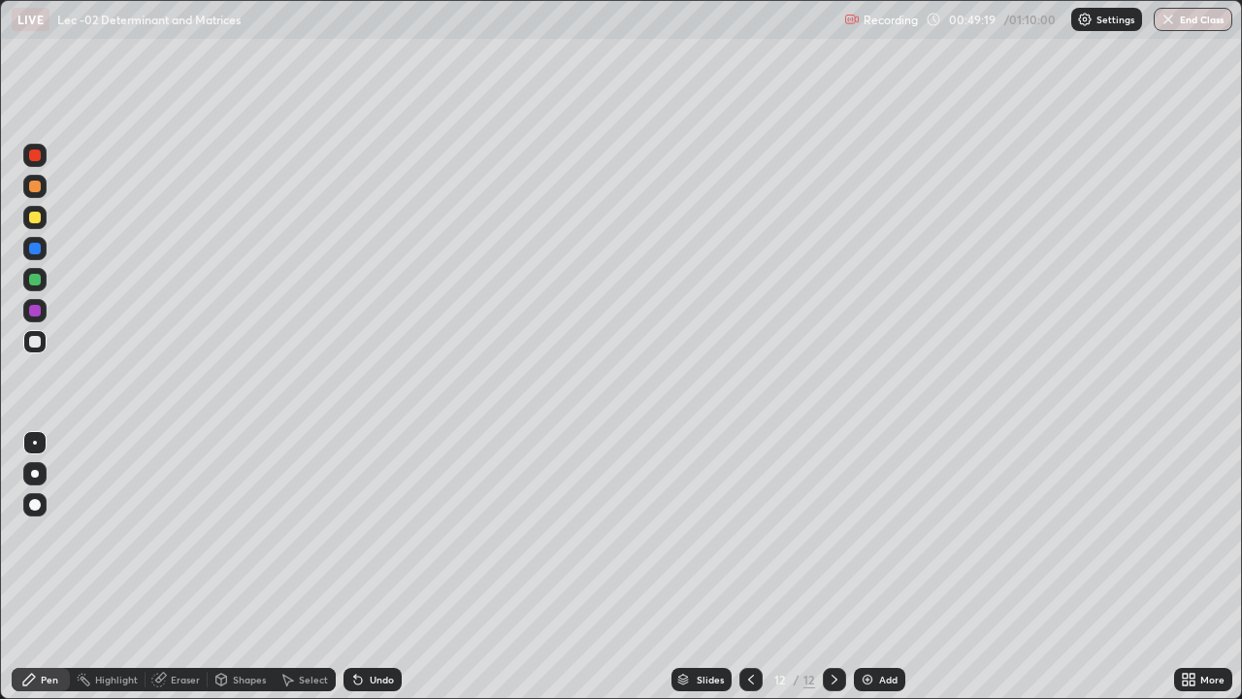
click at [749, 626] on icon at bounding box center [751, 679] width 16 height 16
click at [832, 626] on icon at bounding box center [835, 679] width 6 height 10
click at [836, 626] on div at bounding box center [834, 679] width 23 height 23
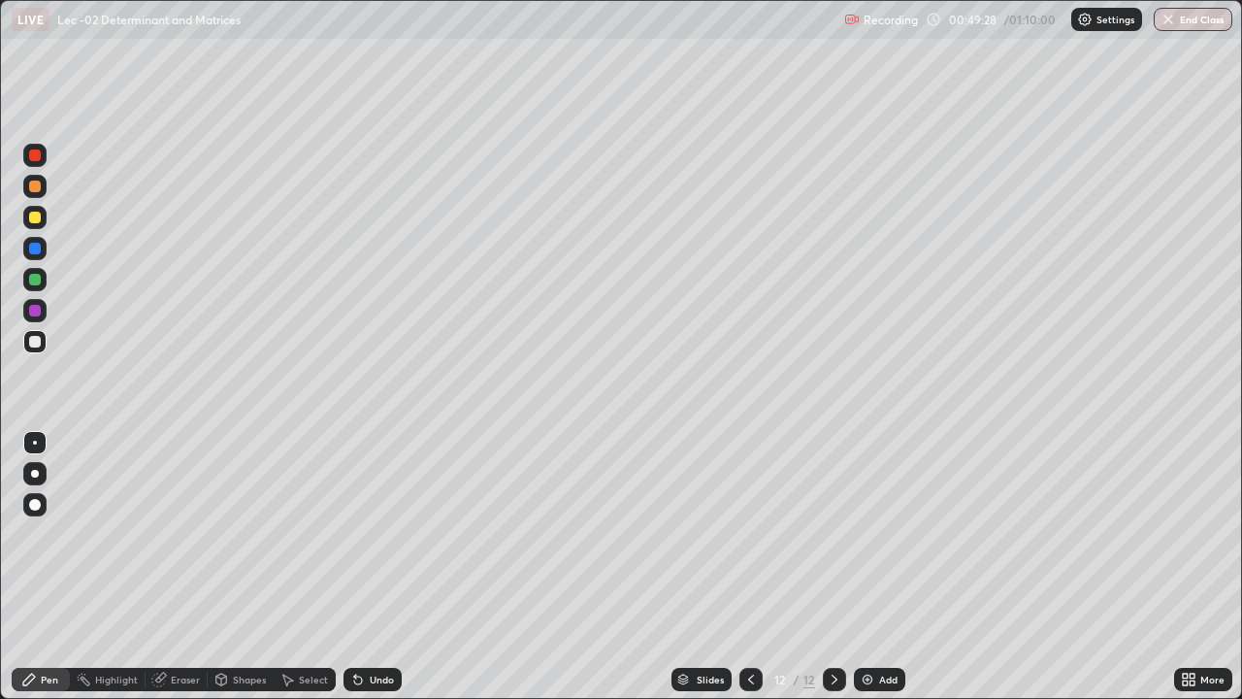
click at [874, 626] on div "Add" at bounding box center [879, 679] width 51 height 23
click at [740, 626] on div at bounding box center [750, 679] width 23 height 23
click at [749, 626] on icon at bounding box center [751, 679] width 16 height 16
click at [831, 626] on icon at bounding box center [835, 679] width 16 height 16
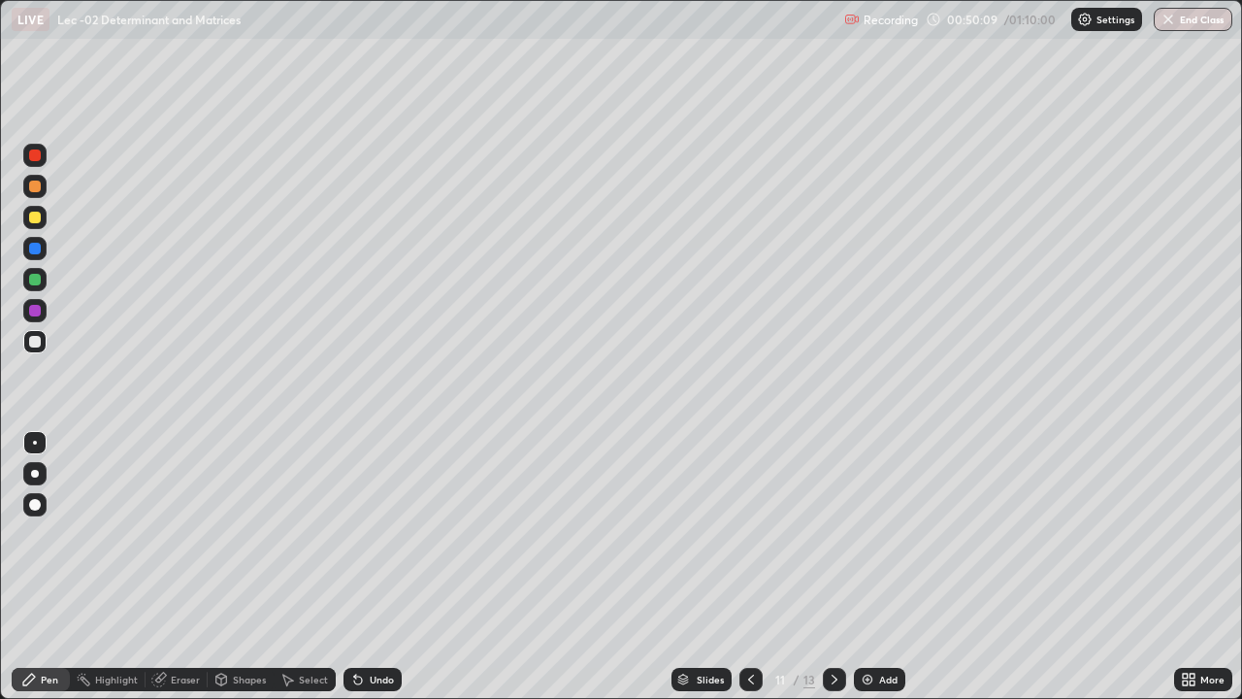
click at [834, 626] on icon at bounding box center [835, 679] width 16 height 16
click at [840, 626] on div at bounding box center [834, 679] width 23 height 23
click at [748, 626] on icon at bounding box center [751, 679] width 6 height 10
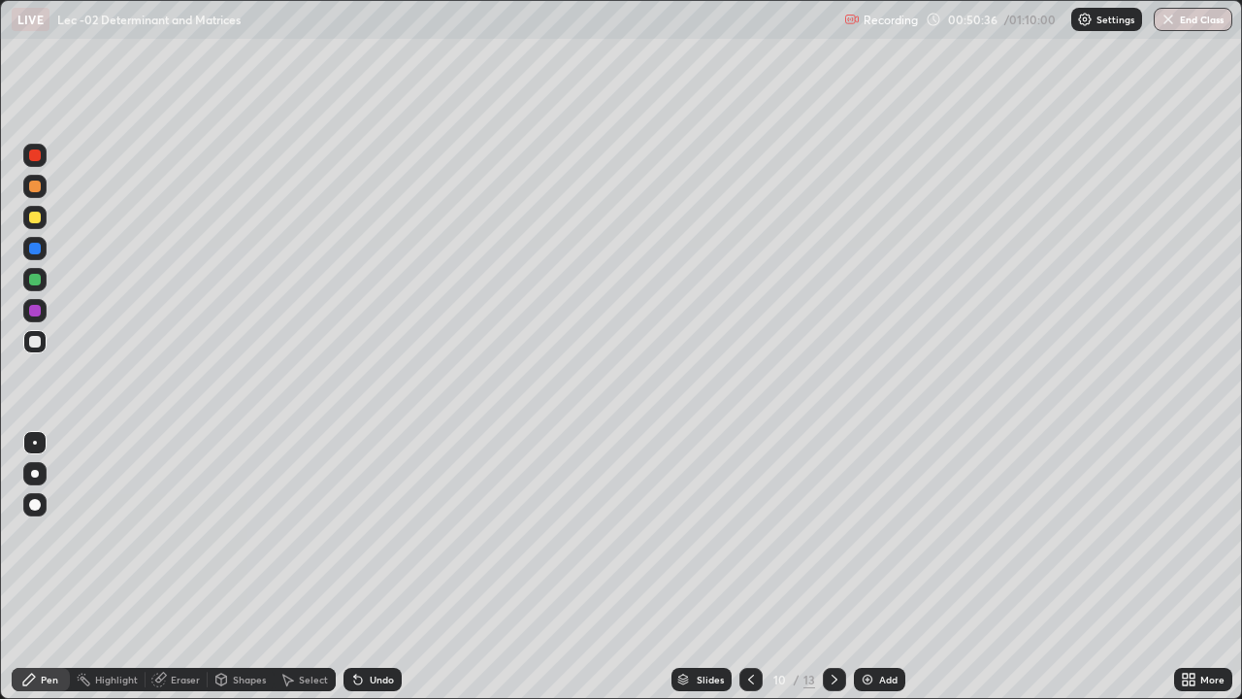
click at [833, 626] on div at bounding box center [834, 679] width 23 height 23
click at [834, 626] on icon at bounding box center [835, 679] width 16 height 16
click at [743, 626] on icon at bounding box center [751, 679] width 16 height 16
click at [830, 626] on icon at bounding box center [835, 679] width 16 height 16
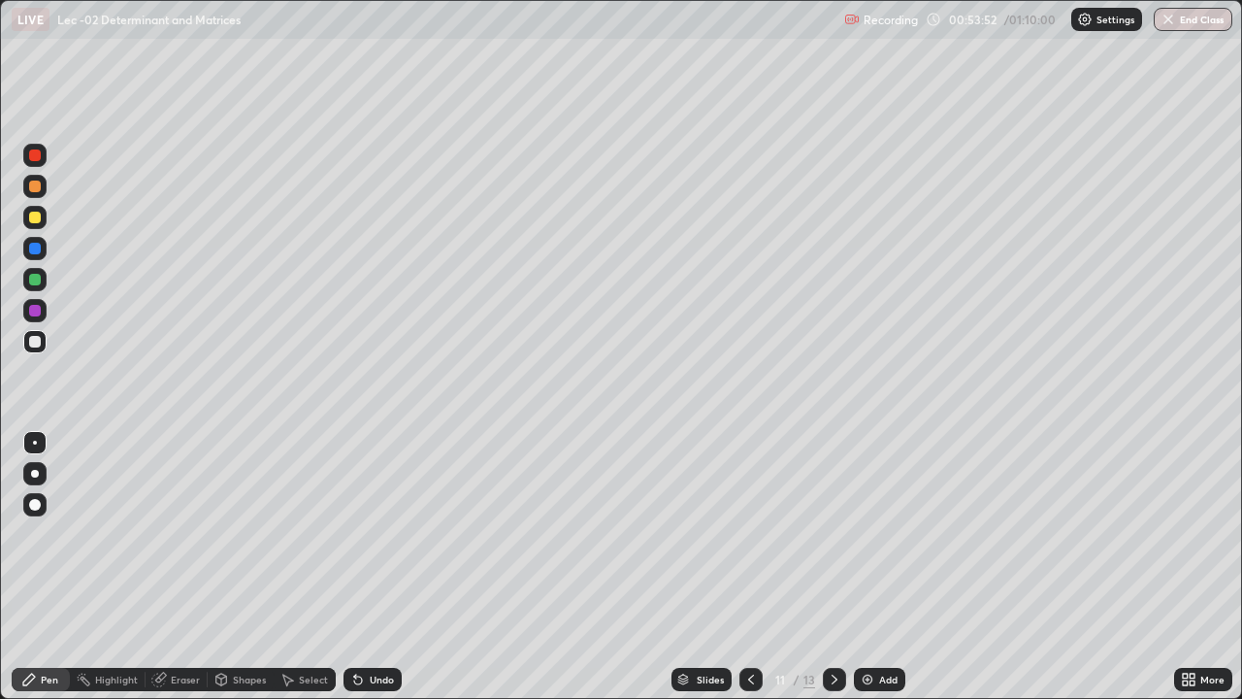
click at [836, 626] on div at bounding box center [834, 679] width 23 height 23
click at [833, 626] on icon at bounding box center [835, 679] width 16 height 16
click at [749, 626] on icon at bounding box center [751, 679] width 16 height 16
click at [827, 626] on icon at bounding box center [835, 679] width 16 height 16
click at [1166, 29] on button "End Class" at bounding box center [1193, 19] width 79 height 23
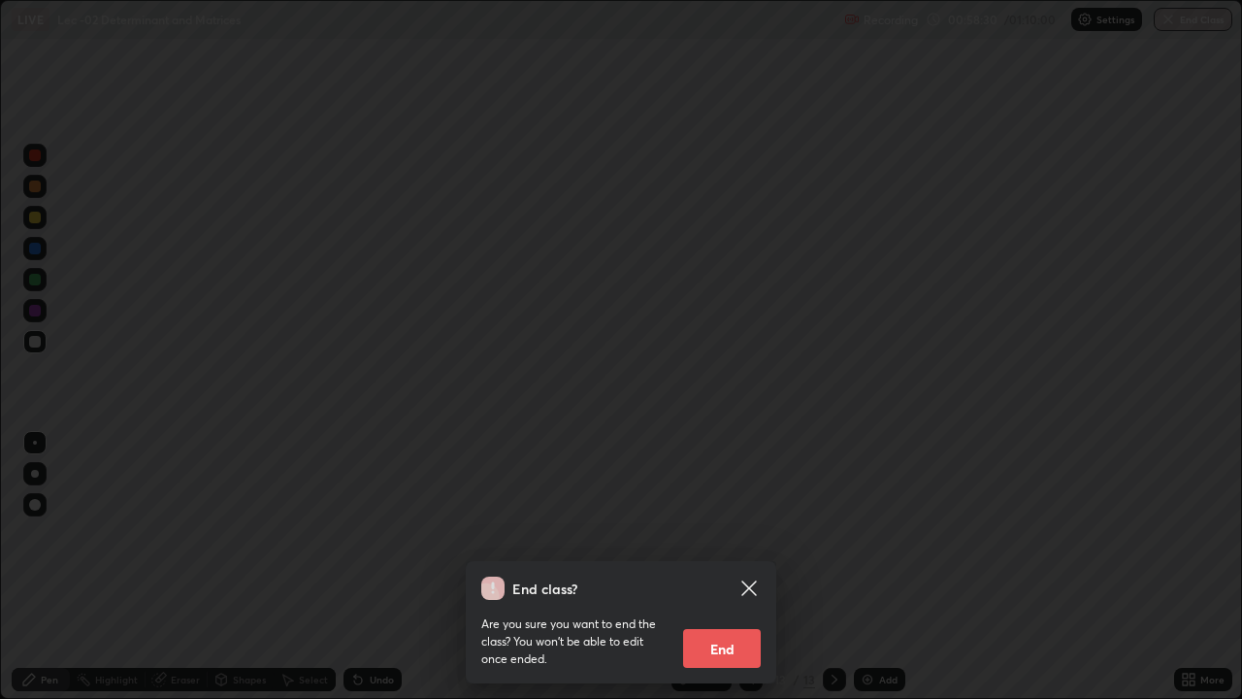
click at [992, 389] on div "End class? Are you sure you want to end the class? You won’t be able to edit on…" at bounding box center [621, 349] width 1242 height 699
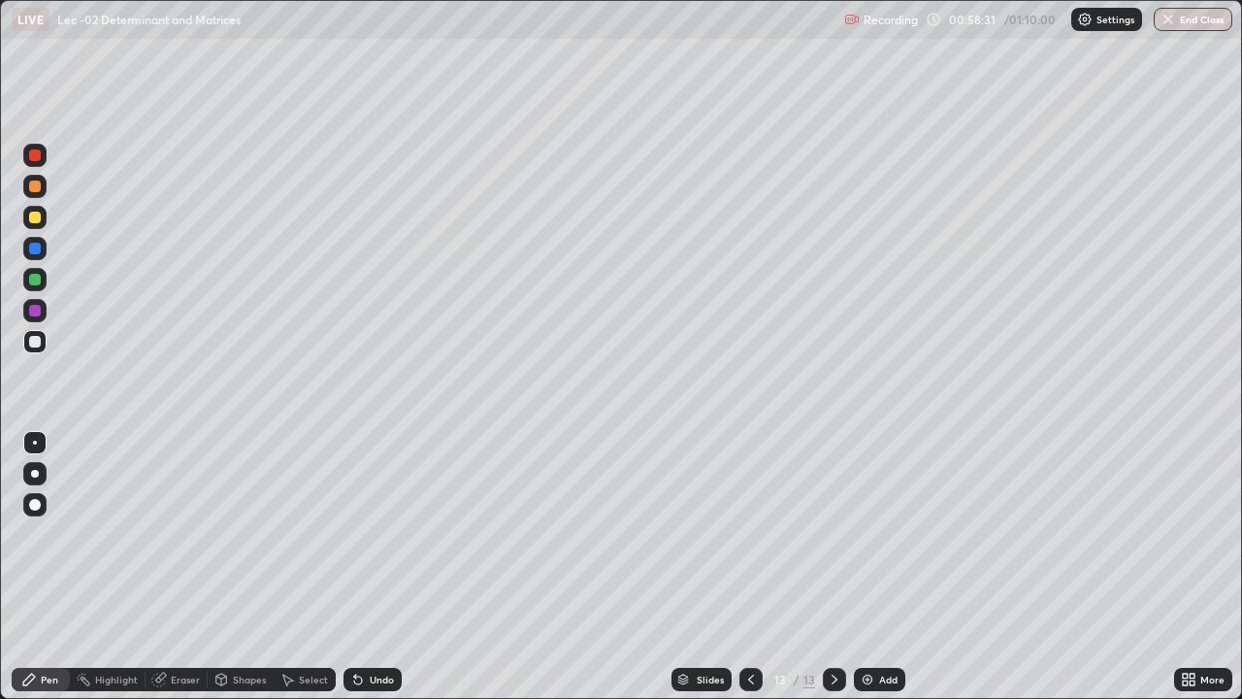
click at [748, 626] on icon at bounding box center [751, 679] width 16 height 16
click at [748, 626] on icon at bounding box center [751, 679] width 6 height 10
click at [751, 626] on icon at bounding box center [751, 679] width 16 height 16
click at [1168, 22] on img "button" at bounding box center [1169, 20] width 16 height 16
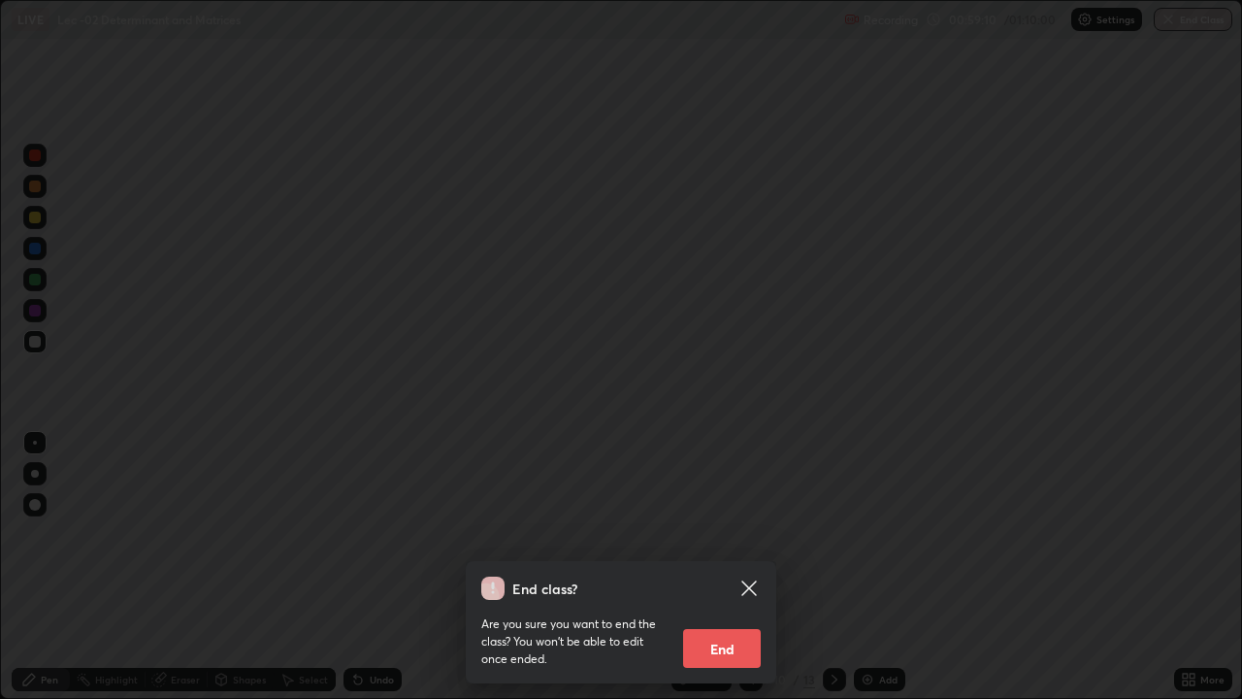
click at [727, 626] on button "End" at bounding box center [722, 648] width 78 height 39
